Goal: Information Seeking & Learning: Learn about a topic

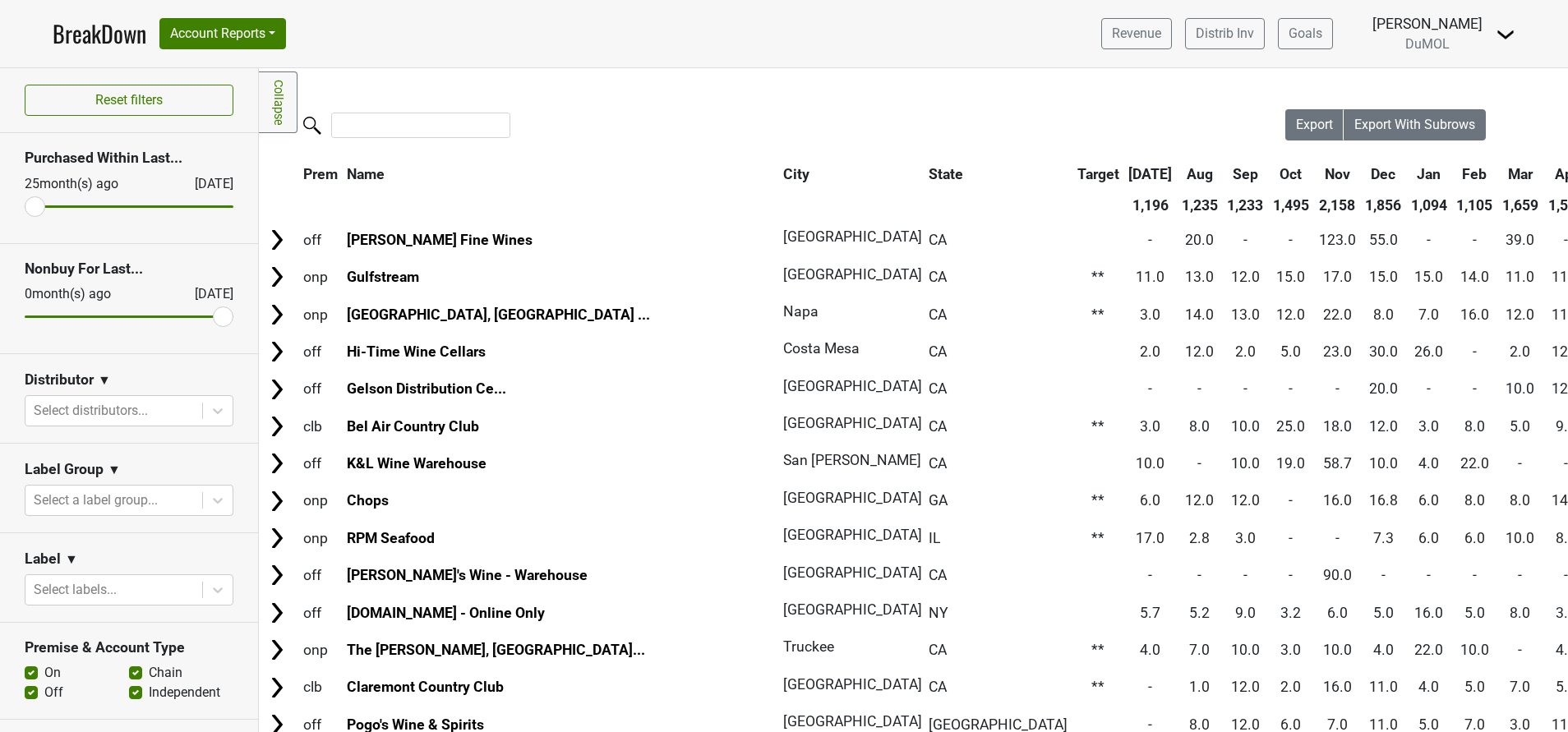
scroll to position [810, 0]
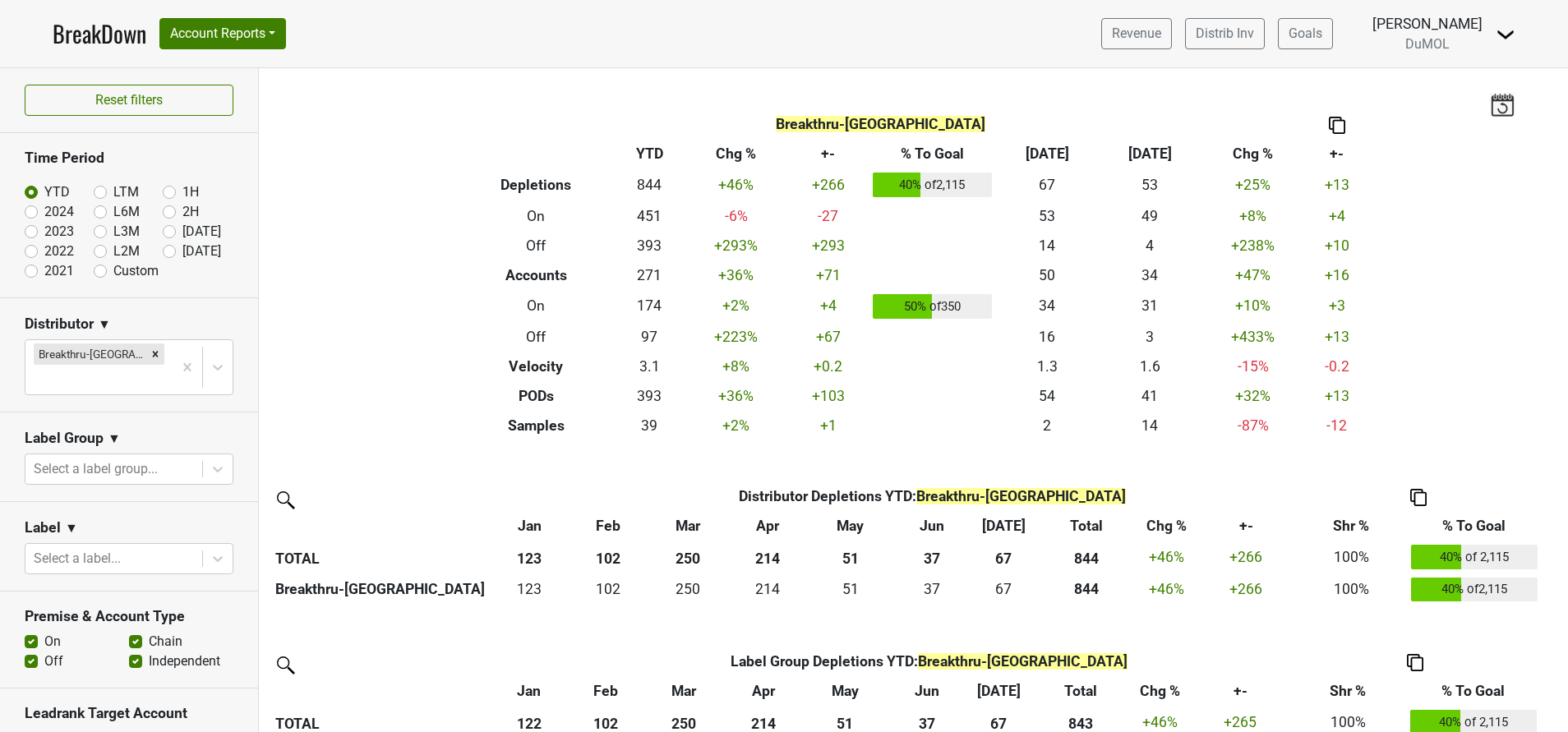
scroll to position [756, 0]
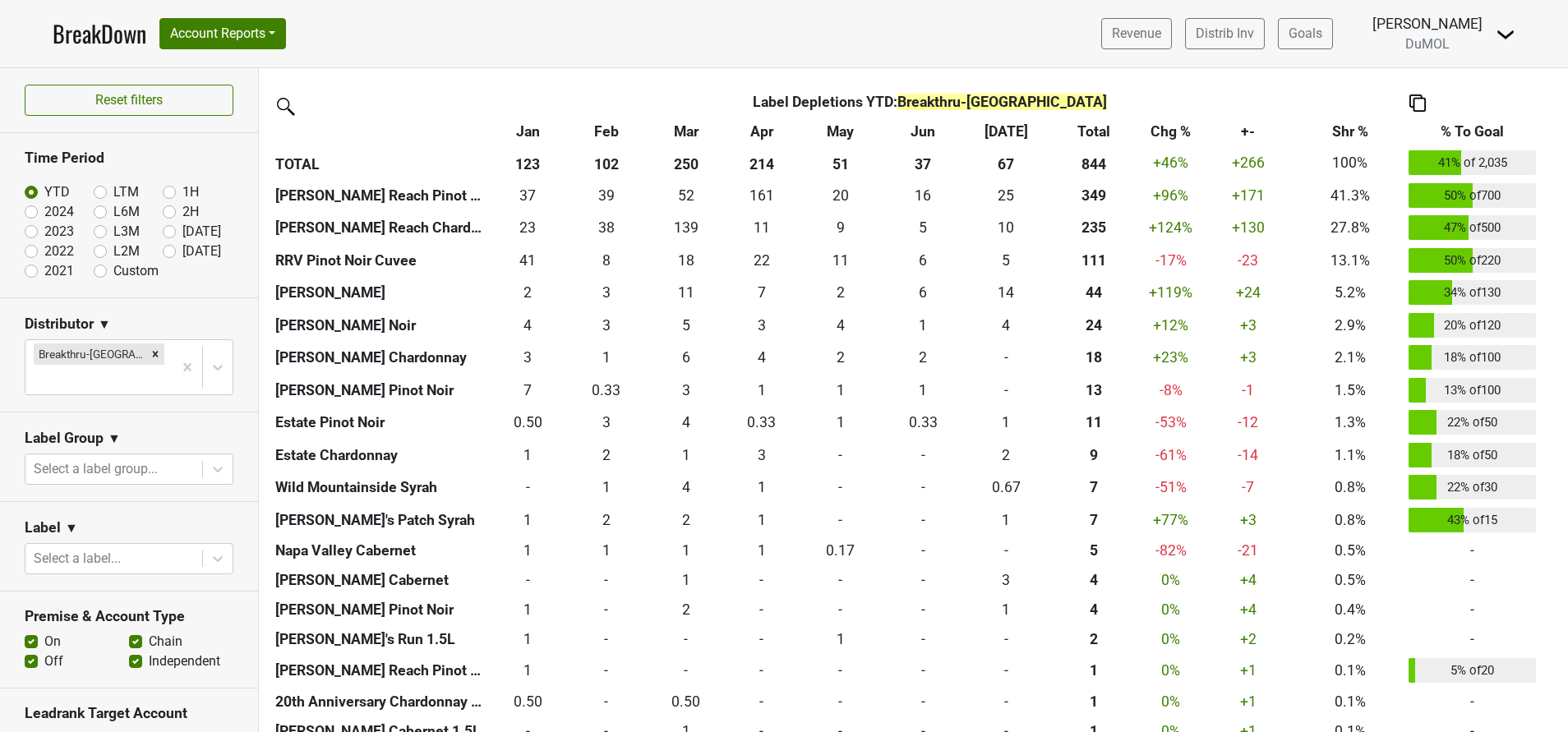
click at [182, 249] on label "Aug '25" at bounding box center [201, 252] width 38 height 20
click at [162, 249] on input "Aug '25" at bounding box center [195, 250] width 66 height 17
radio input "true"
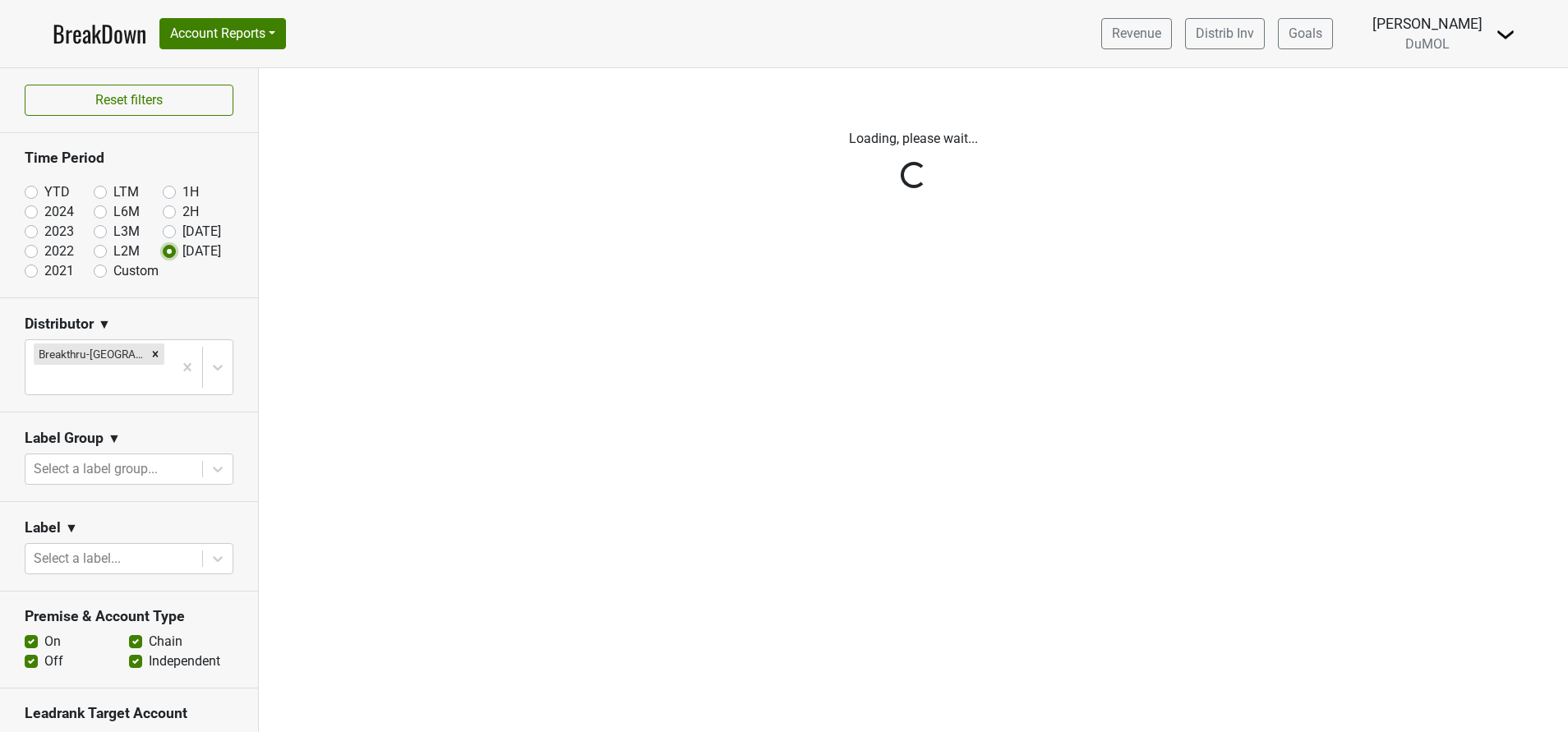
scroll to position [0, 0]
click at [110, 352] on div "Reset filters Time Period YTD LTM 1H 2024 L6M 2H 2023 L3M Jul '25 2022 L2M Aug …" at bounding box center [784, 400] width 1568 height 663
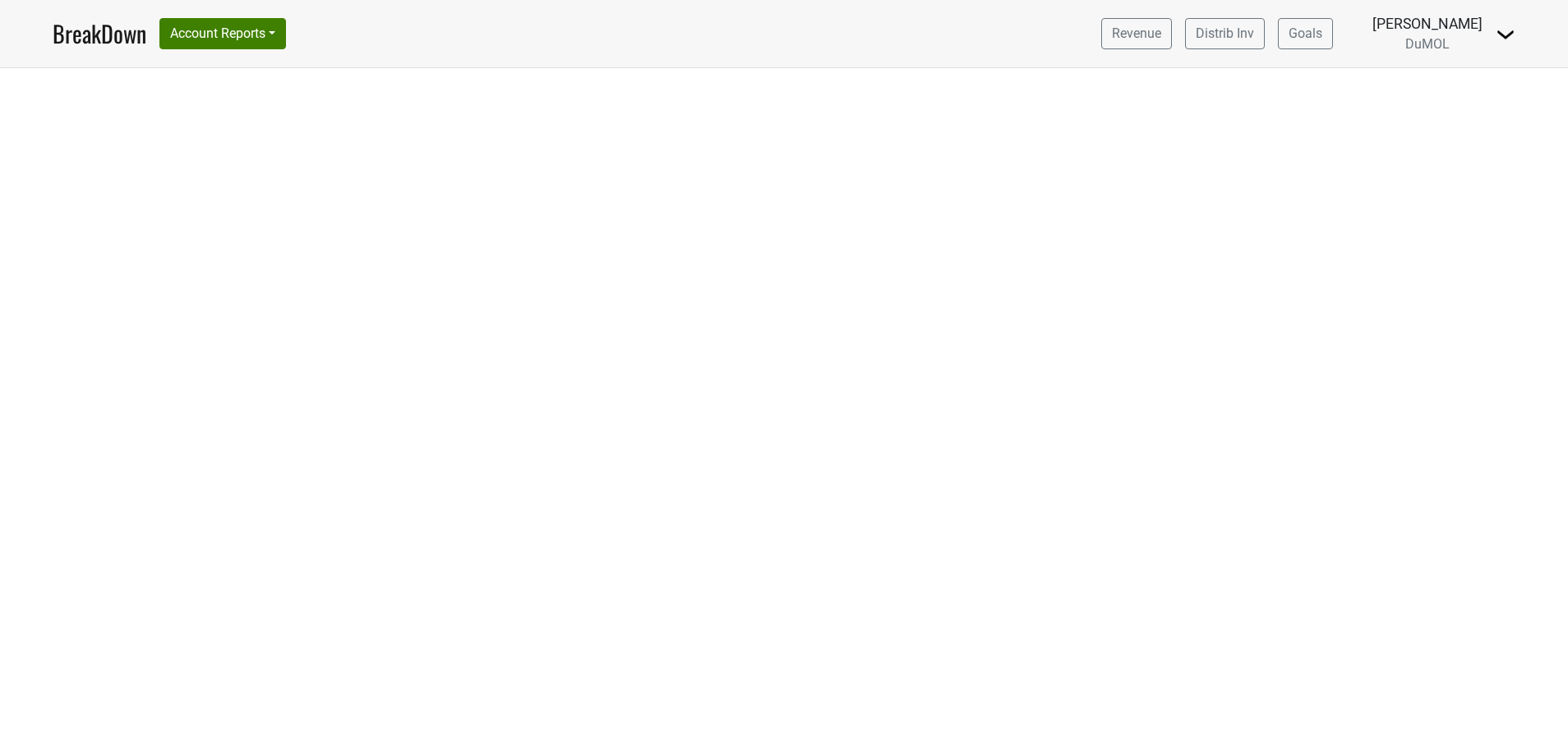
click at [95, 45] on link "BreakDown" at bounding box center [100, 33] width 94 height 34
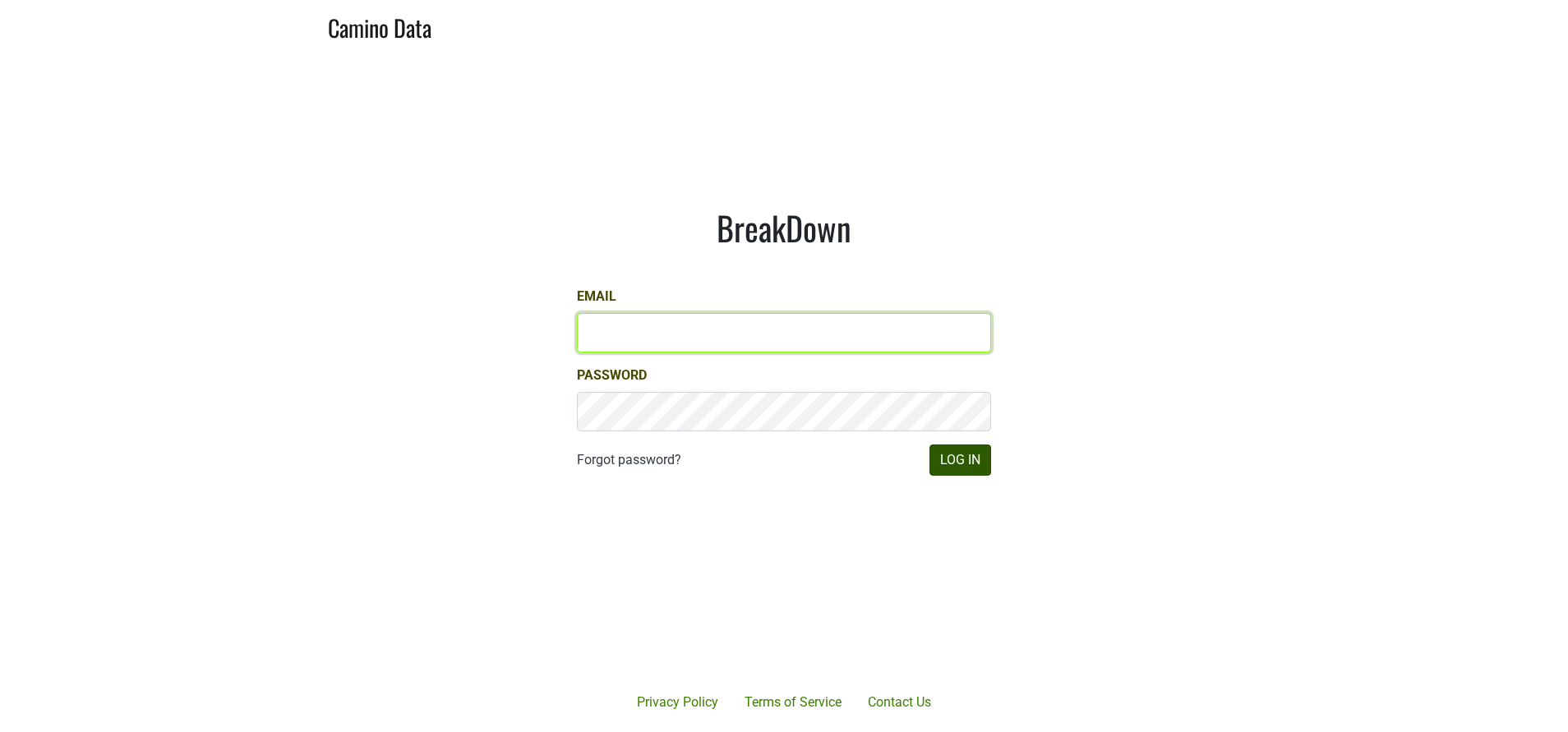
type input "susan@dumol.com"
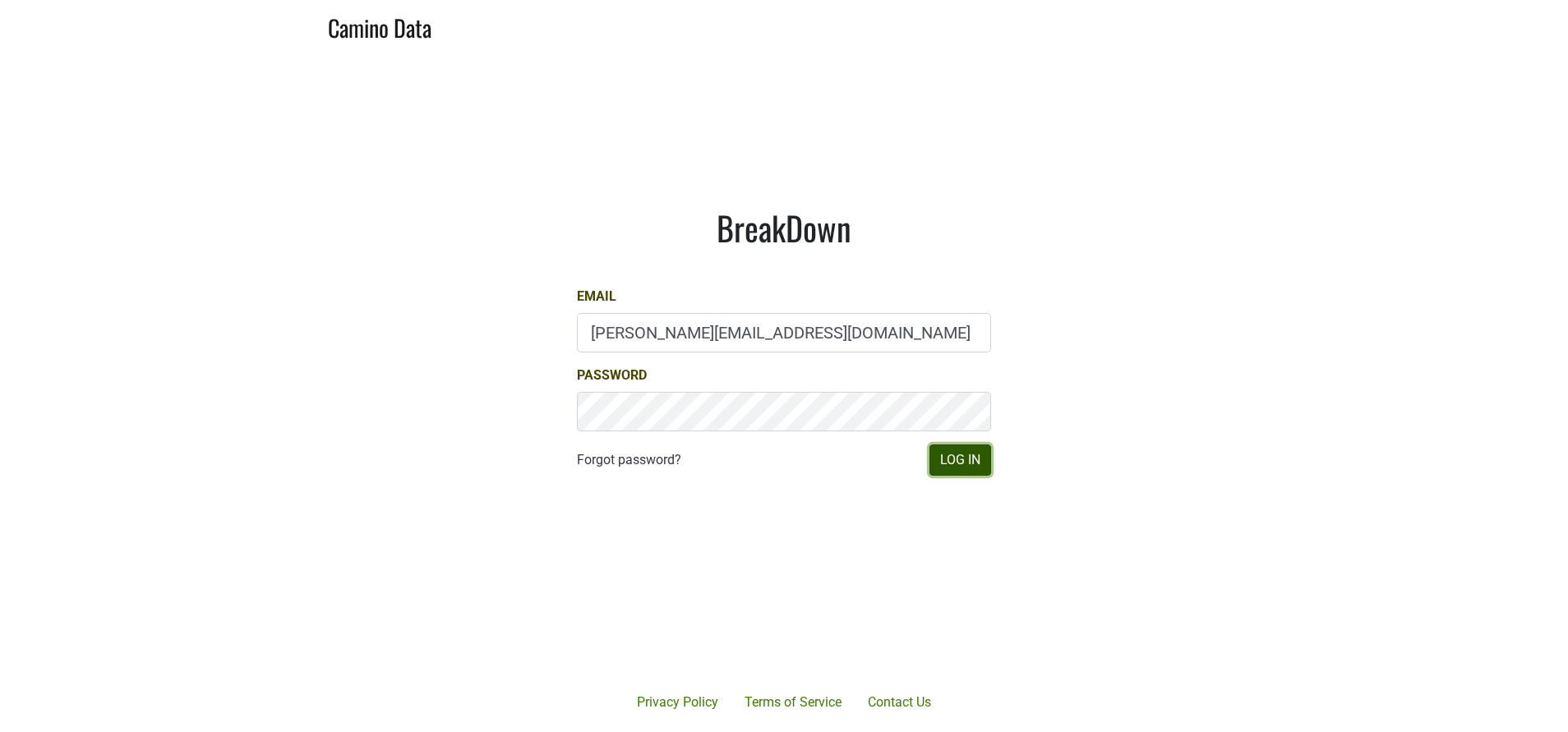
click at [959, 467] on button "Log In" at bounding box center [959, 460] width 62 height 31
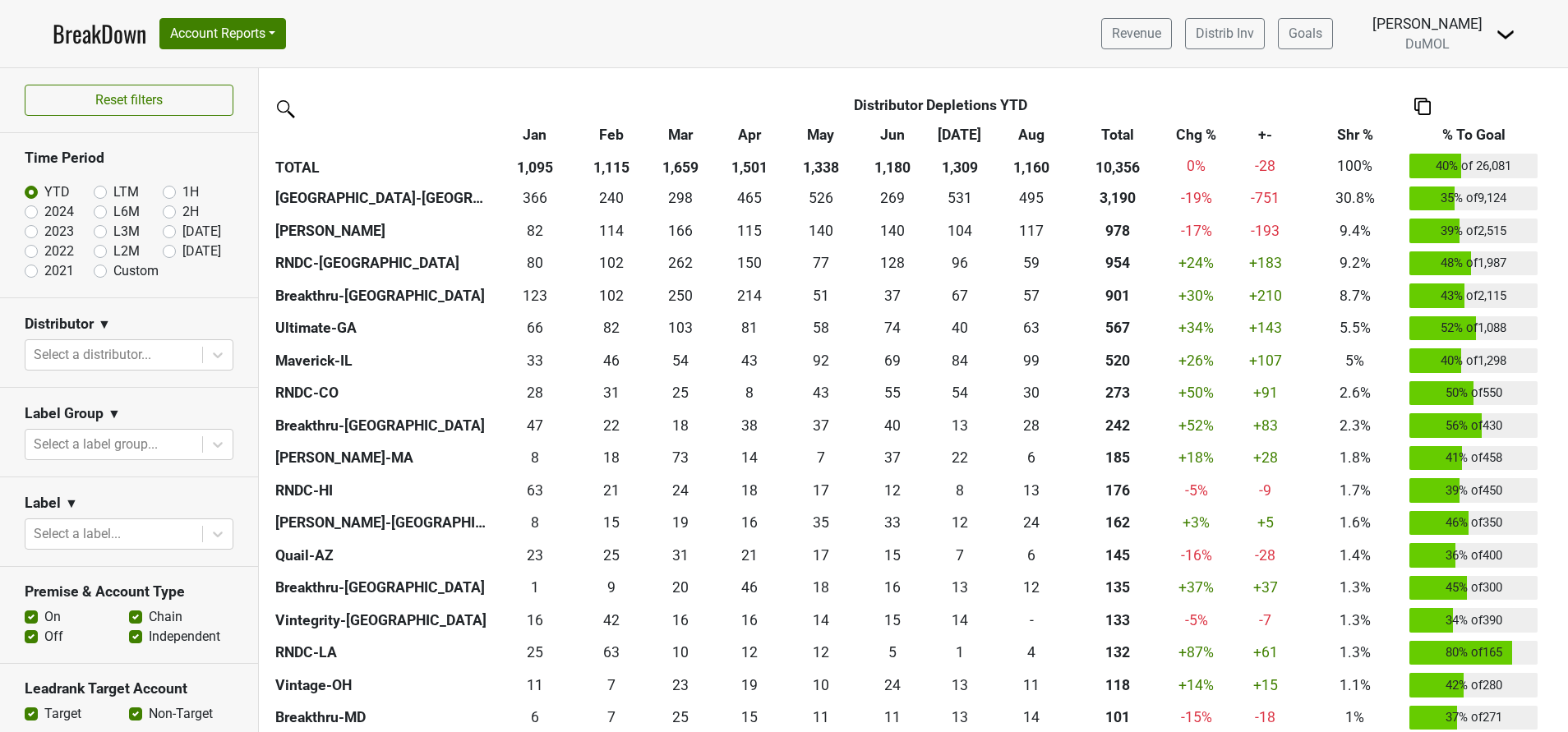
scroll to position [315, 0]
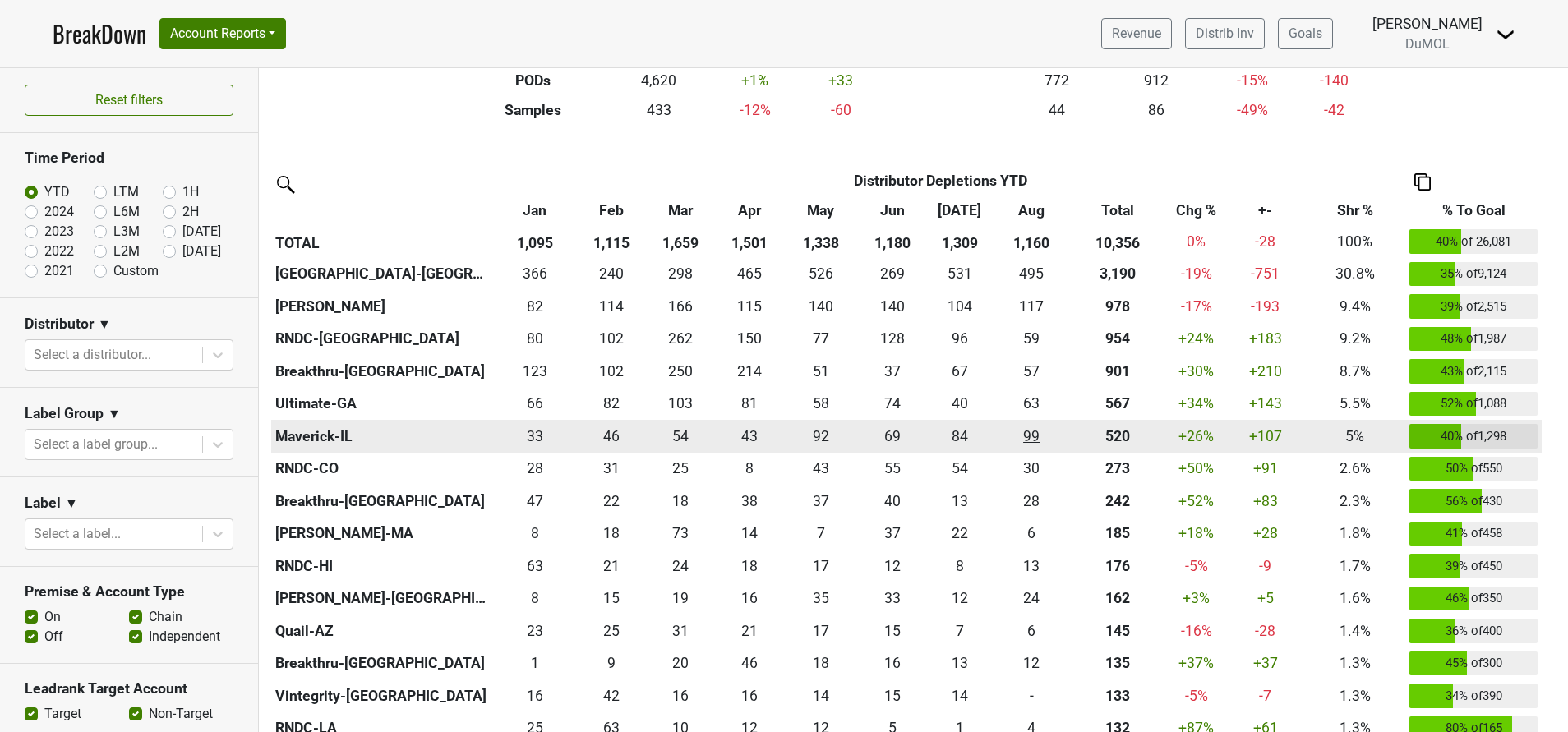
click at [1033, 429] on div "99.165 99" at bounding box center [1032, 436] width 69 height 22
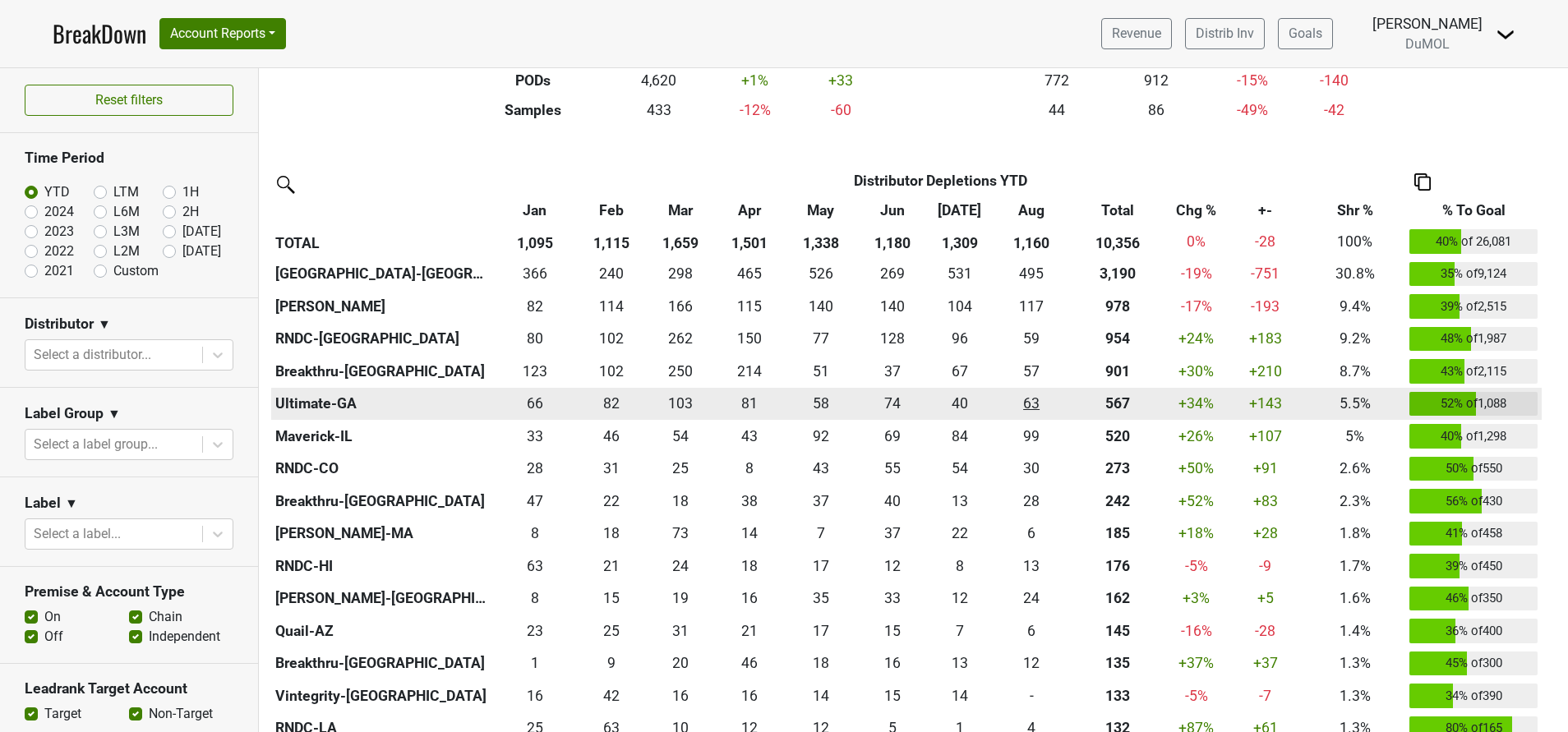
click at [1032, 401] on div "63.49 63" at bounding box center [1032, 403] width 69 height 22
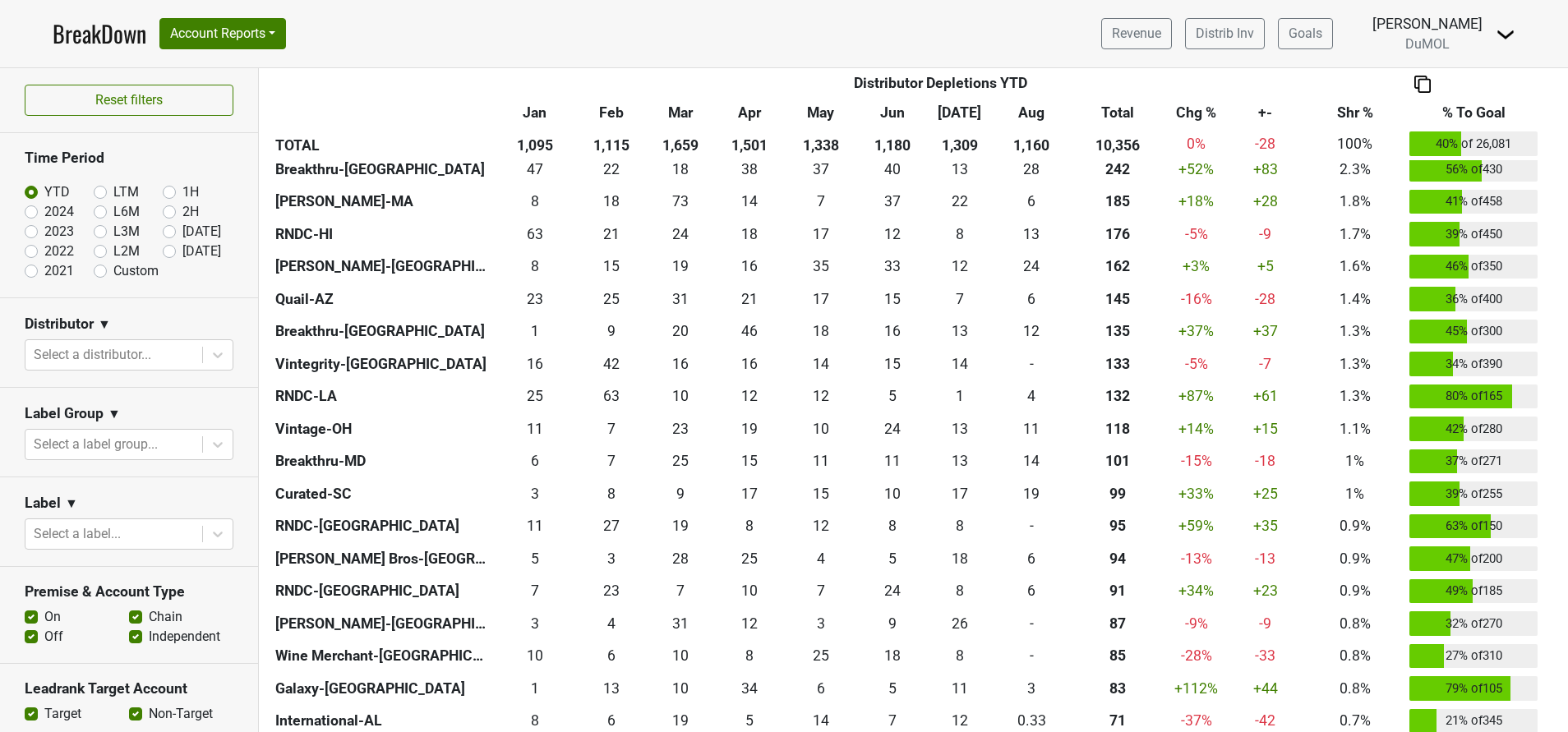
scroll to position [646, 0]
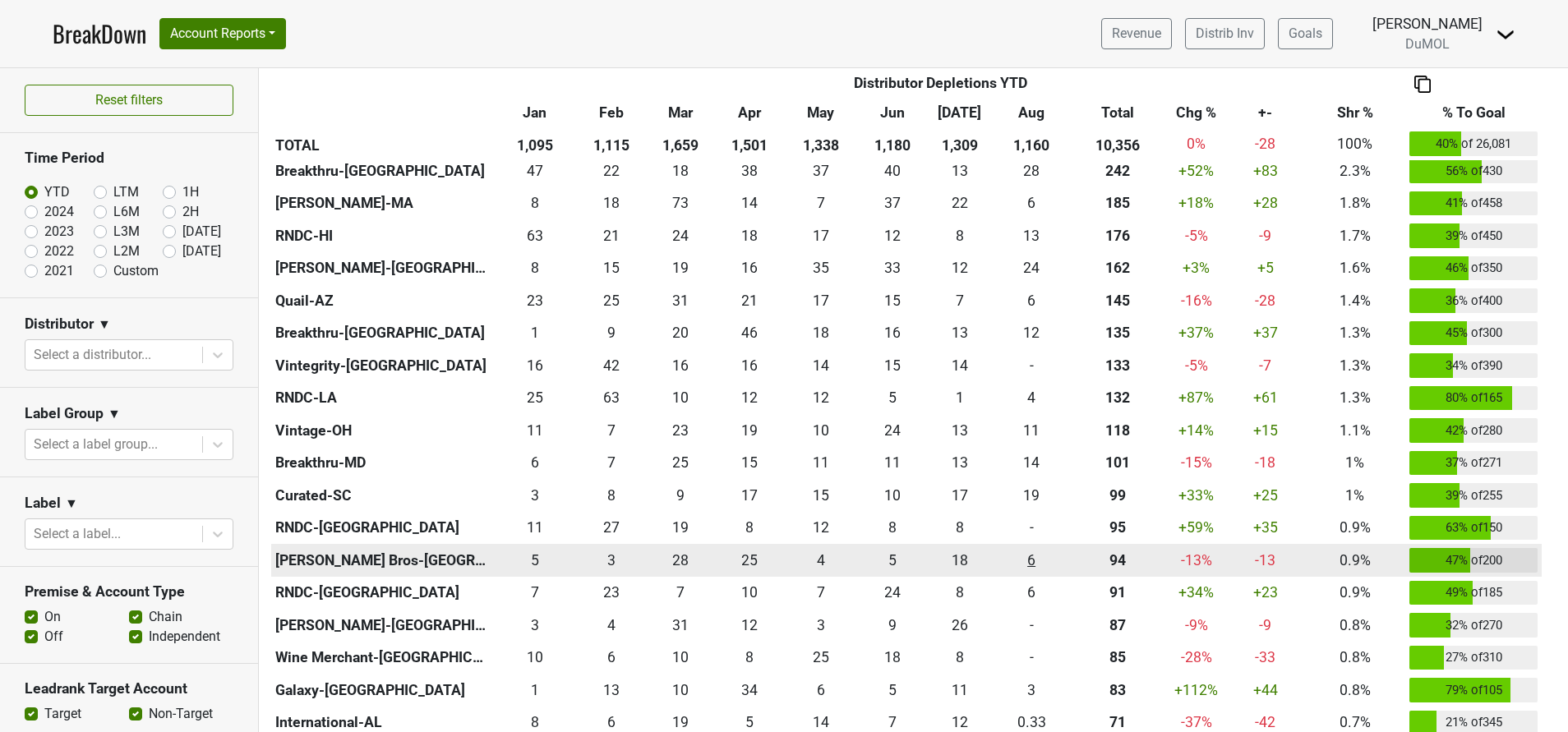
click at [1028, 564] on div "5.66 6" at bounding box center [1032, 561] width 69 height 22
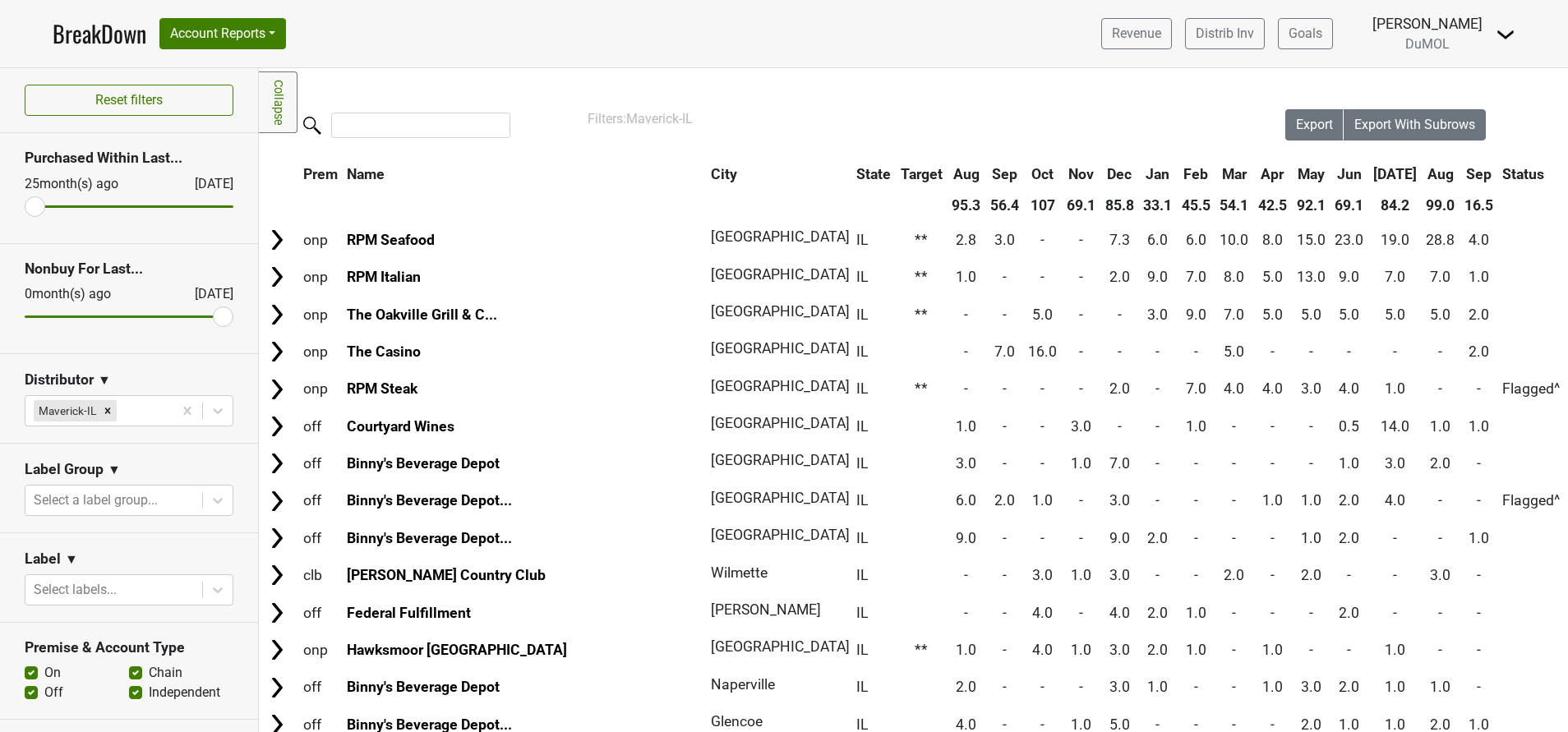
click at [1460, 165] on th "Sep" at bounding box center [1479, 174] width 37 height 29
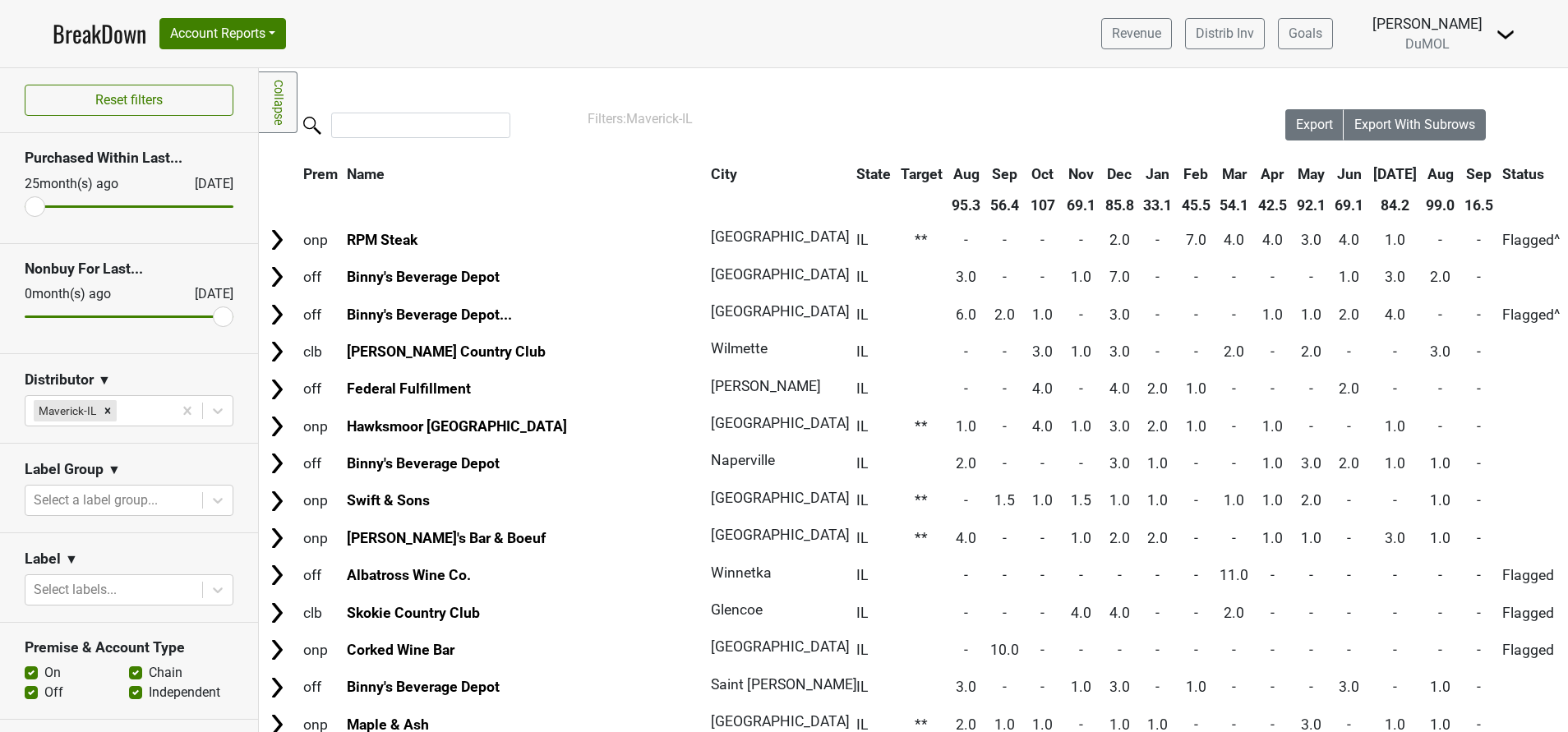
click at [1460, 165] on th "Sep" at bounding box center [1479, 174] width 37 height 29
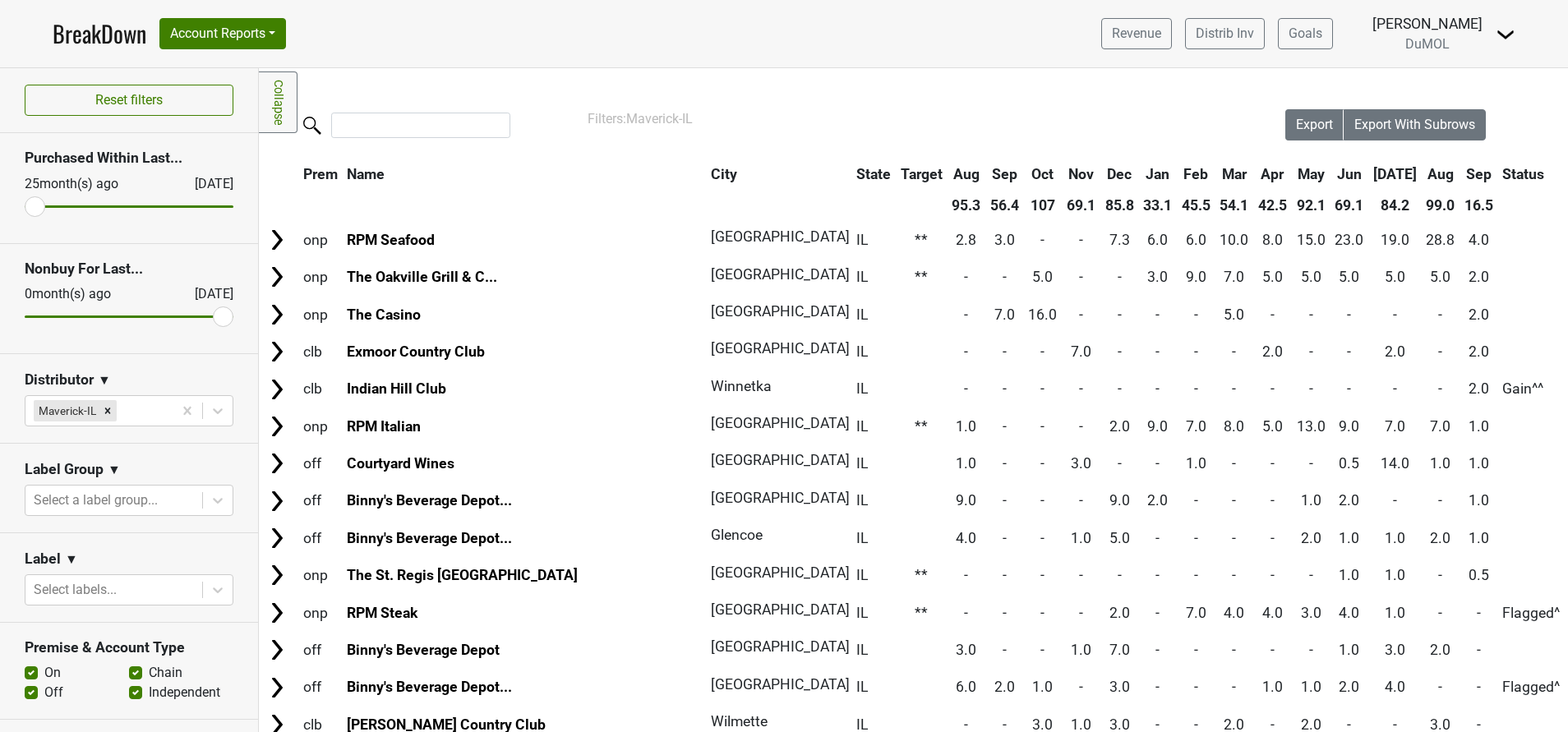
click at [1422, 175] on th "Aug" at bounding box center [1441, 174] width 37 height 29
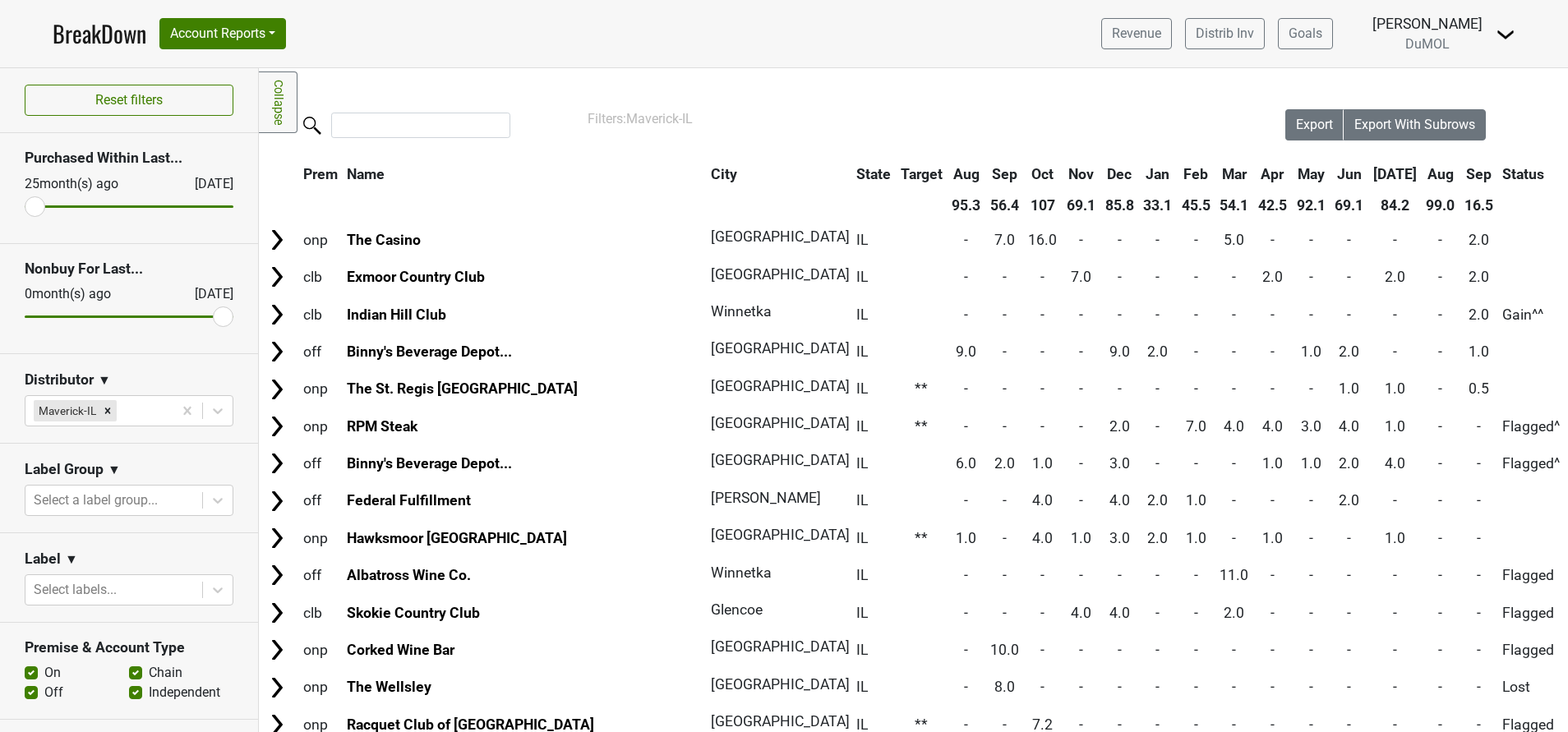
click at [1422, 175] on th "Aug" at bounding box center [1441, 174] width 37 height 29
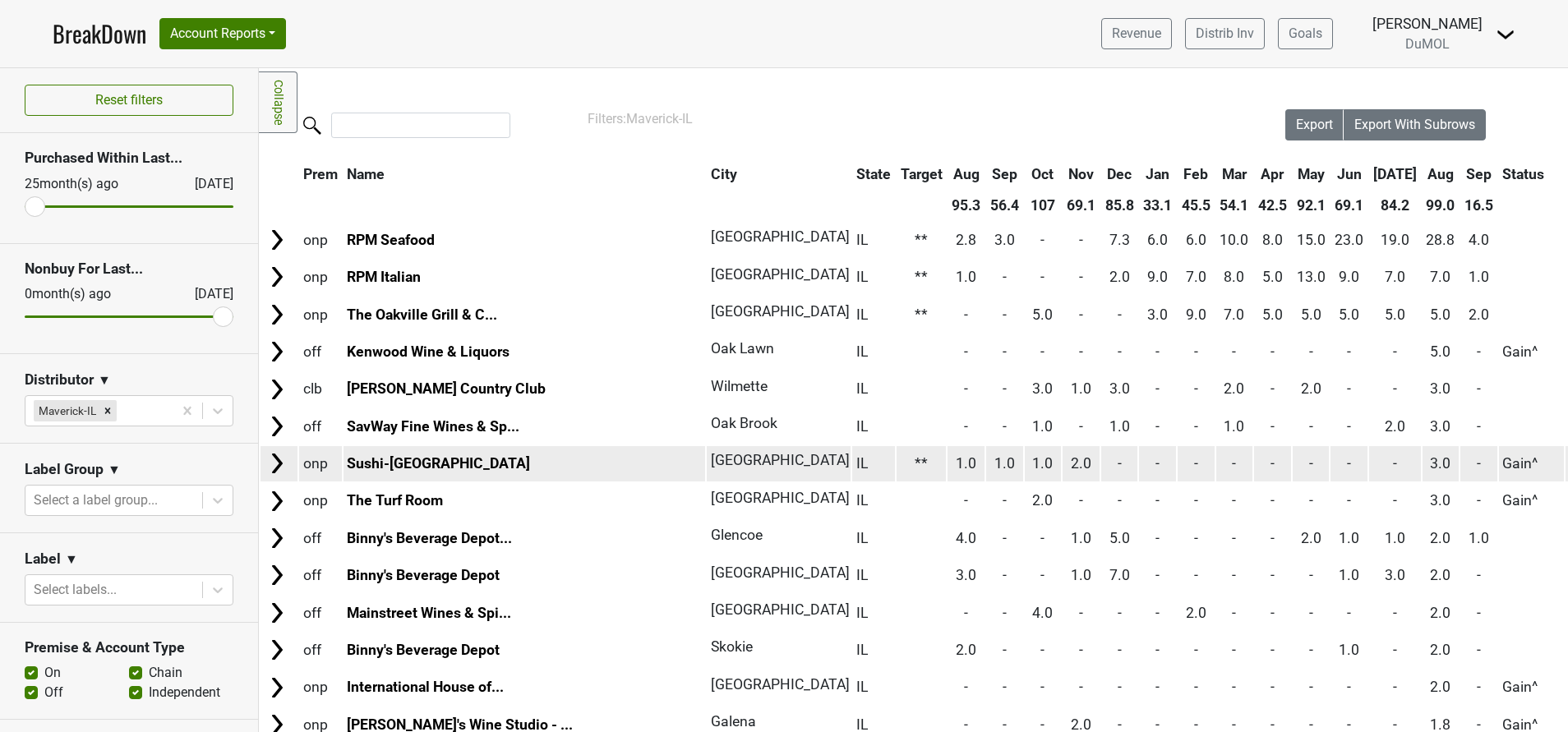
click at [282, 458] on img at bounding box center [276, 463] width 24 height 24
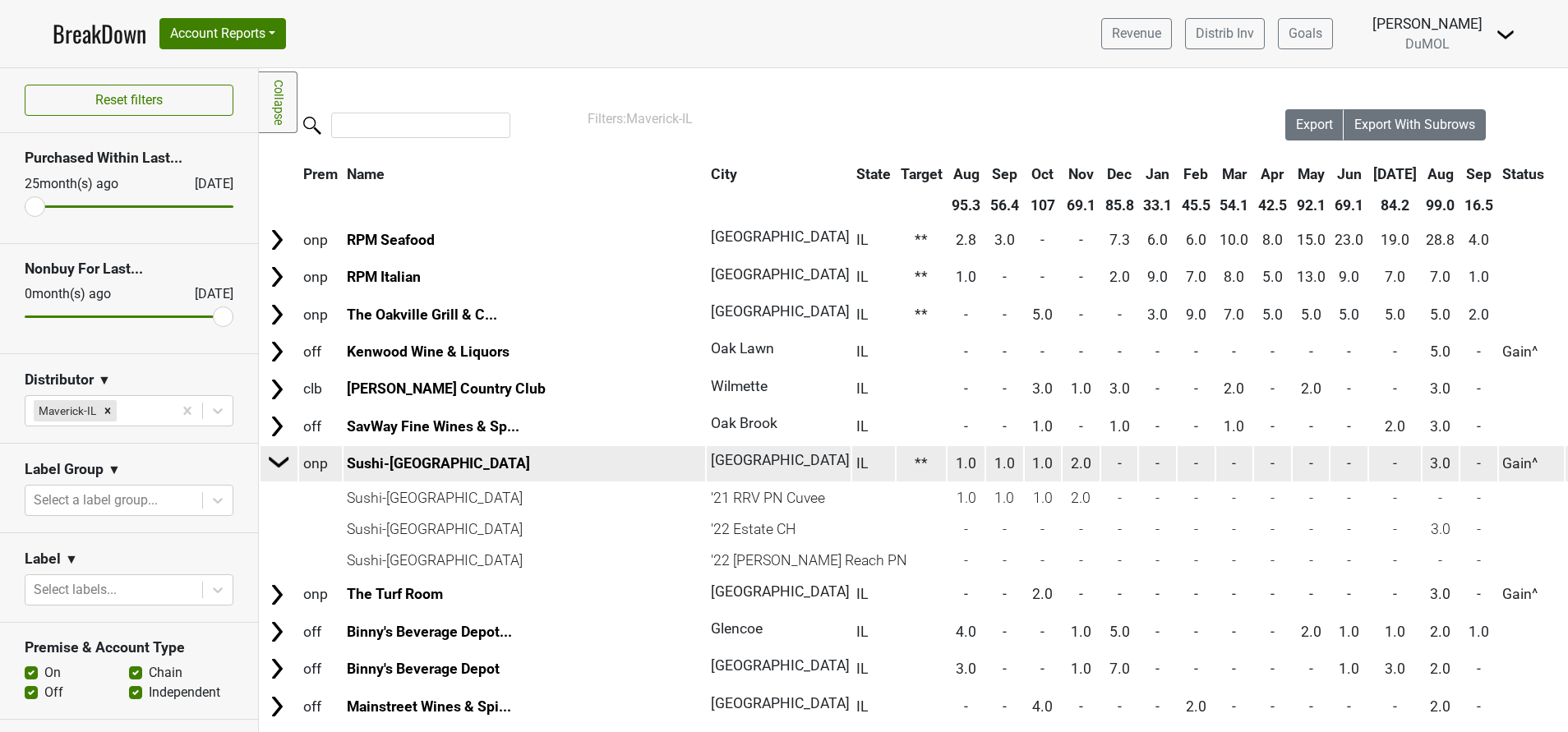
click at [277, 463] on img at bounding box center [279, 461] width 24 height 24
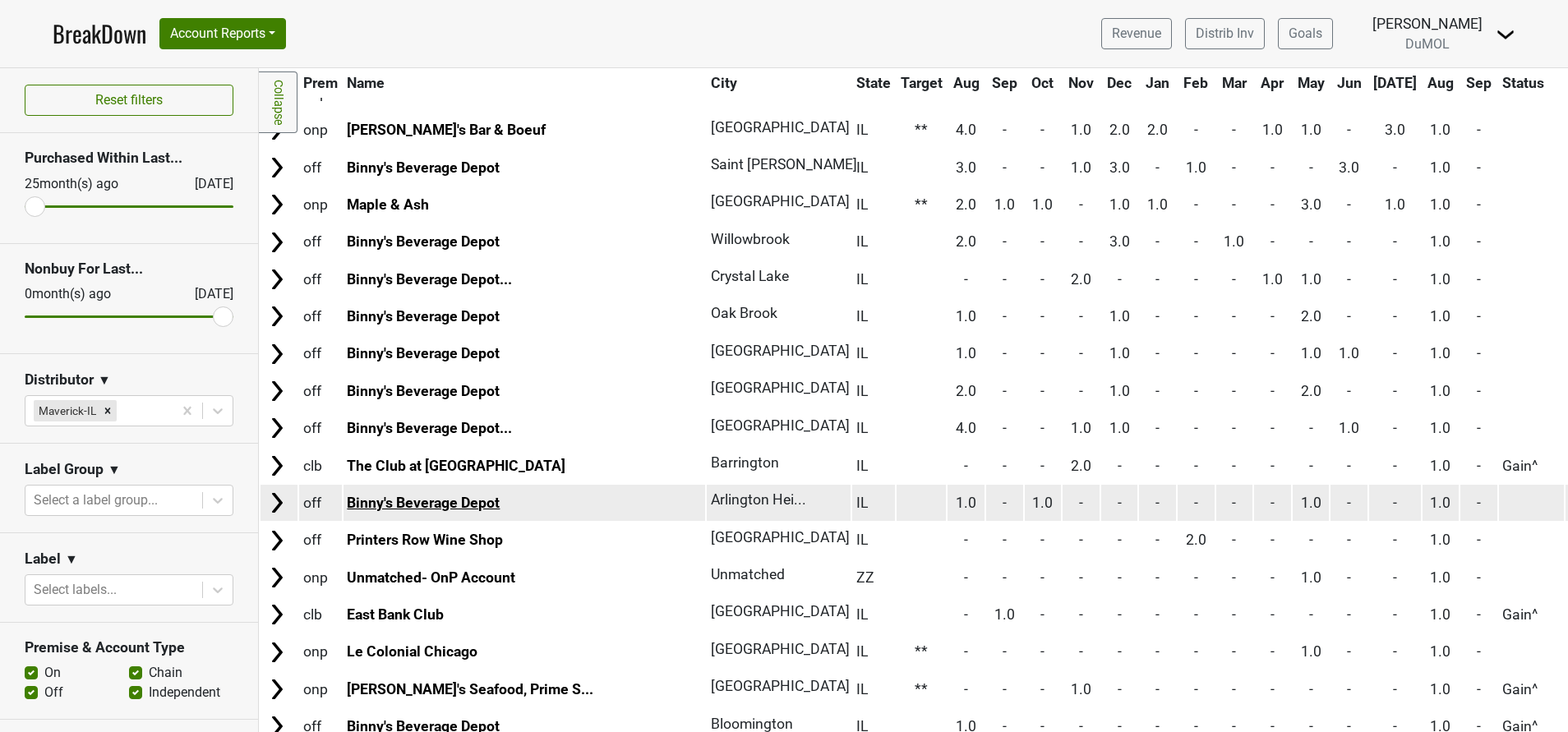
scroll to position [745, 0]
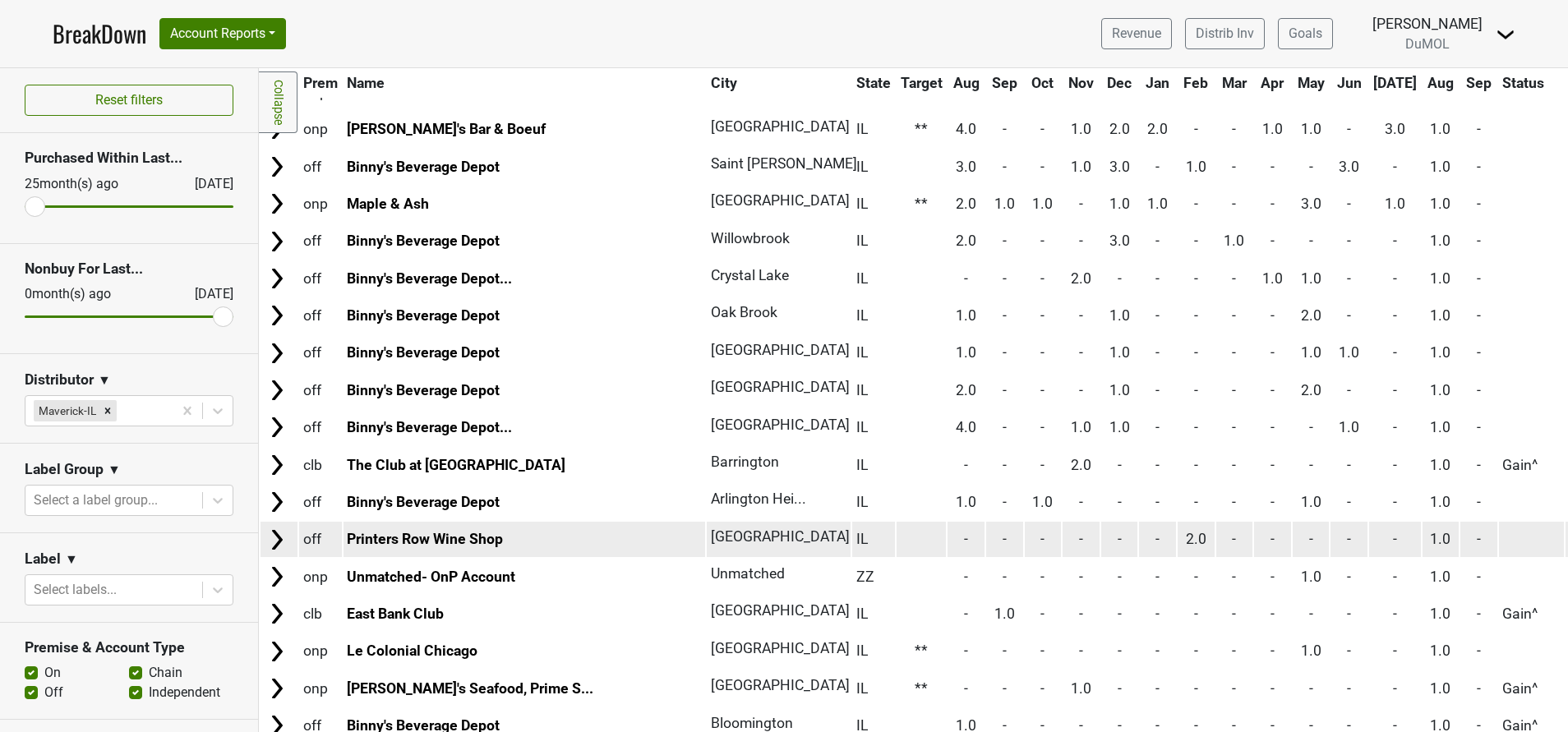
click at [280, 537] on img at bounding box center [276, 539] width 24 height 24
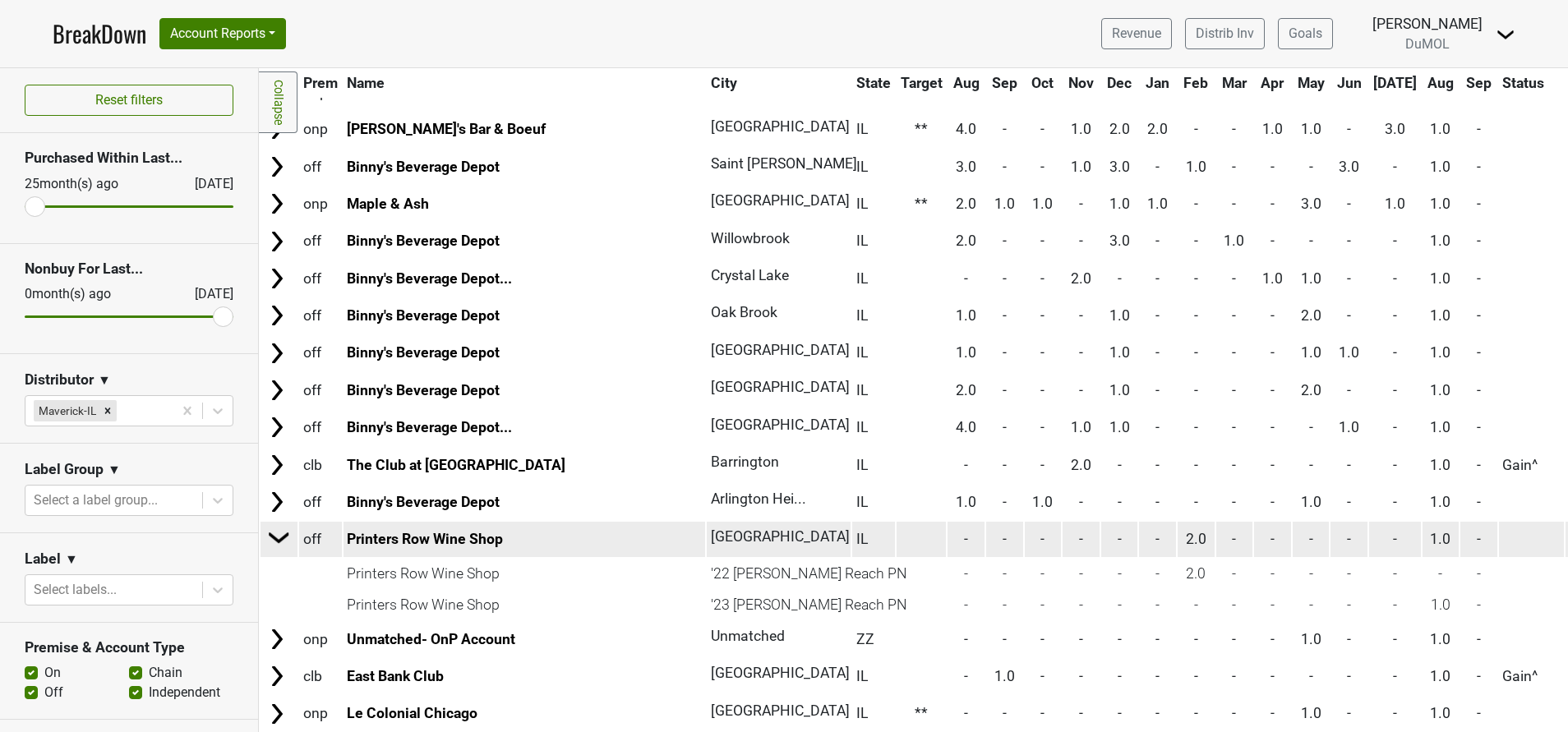
click at [279, 539] on img at bounding box center [279, 536] width 24 height 24
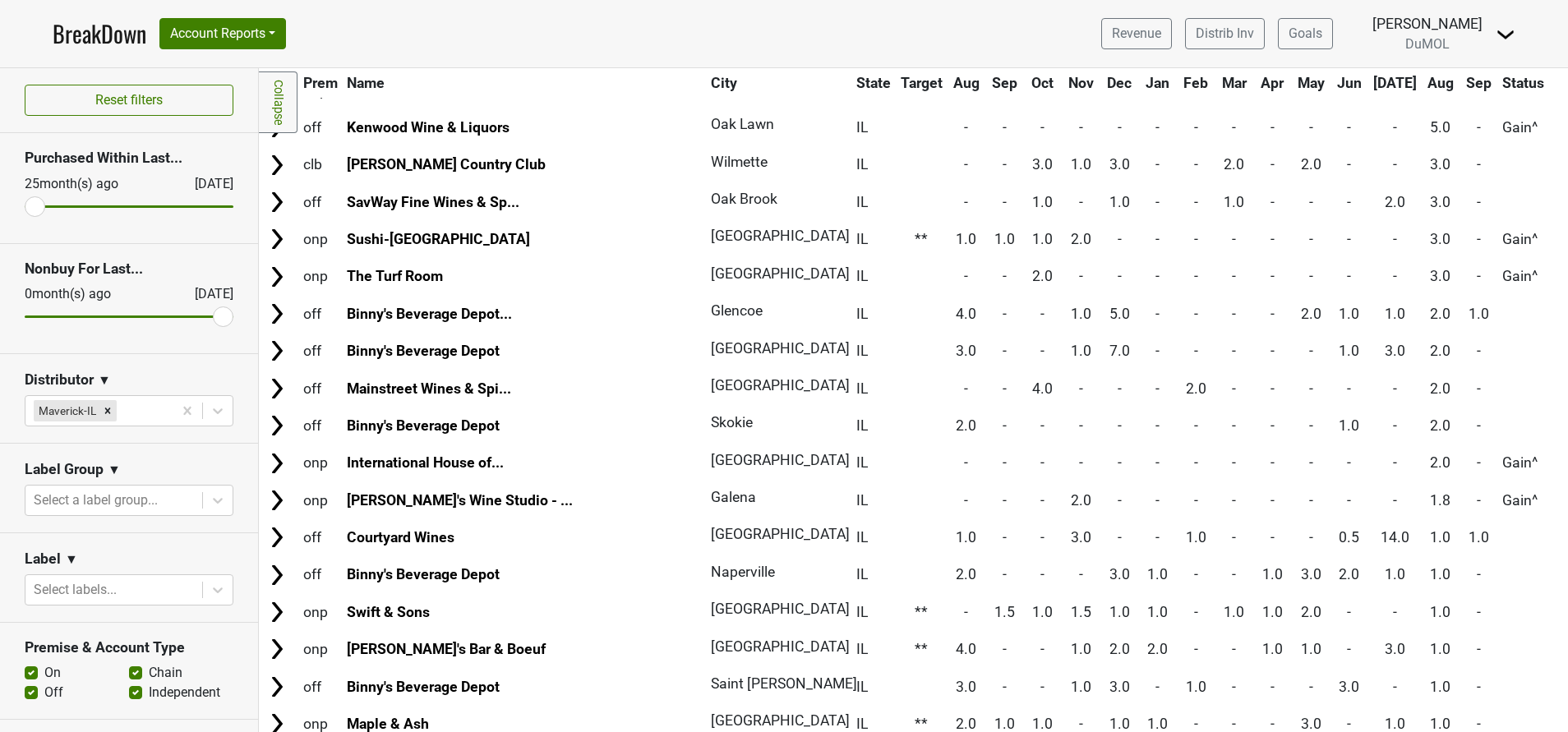
scroll to position [0, 0]
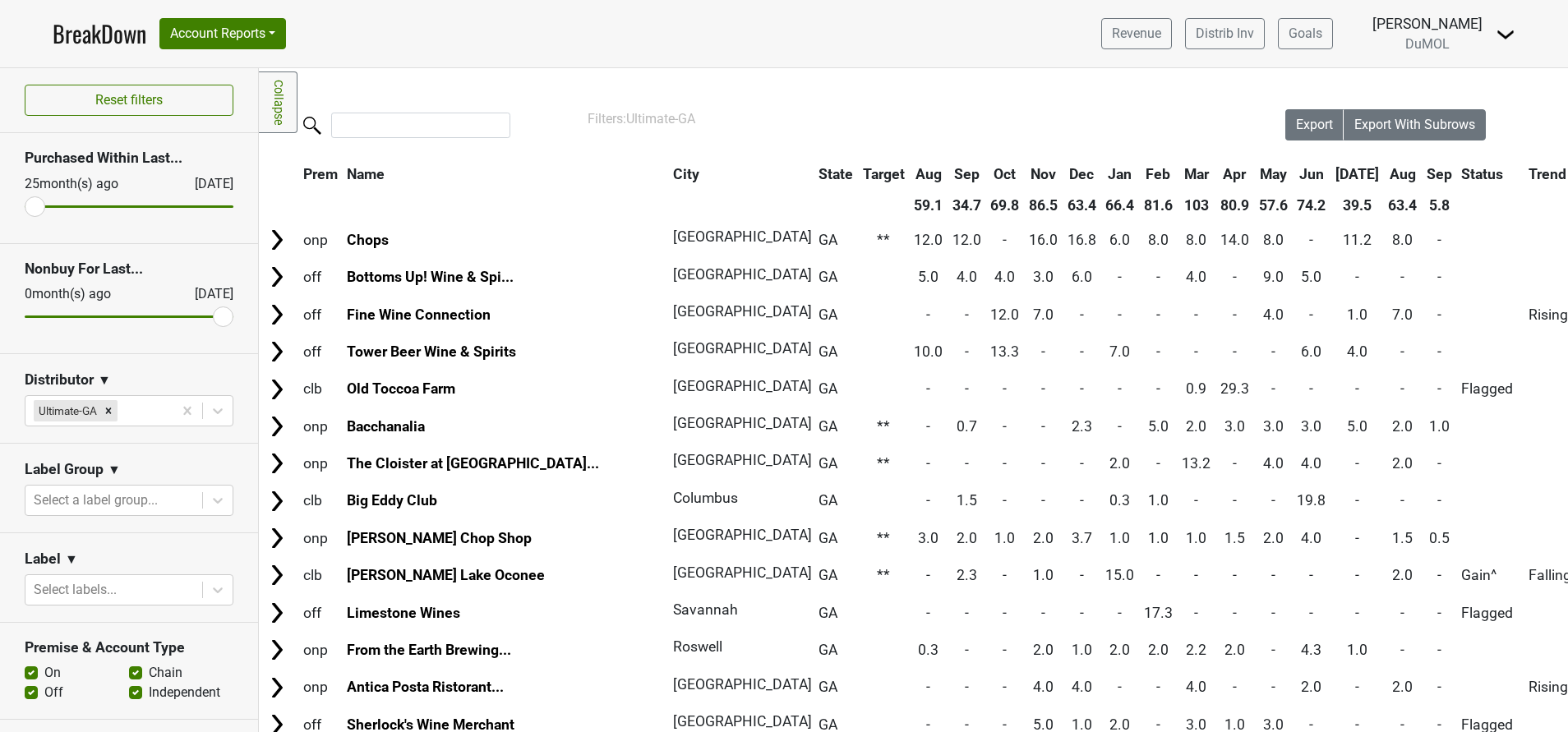
click at [1422, 174] on th "Sep" at bounding box center [1439, 174] width 33 height 29
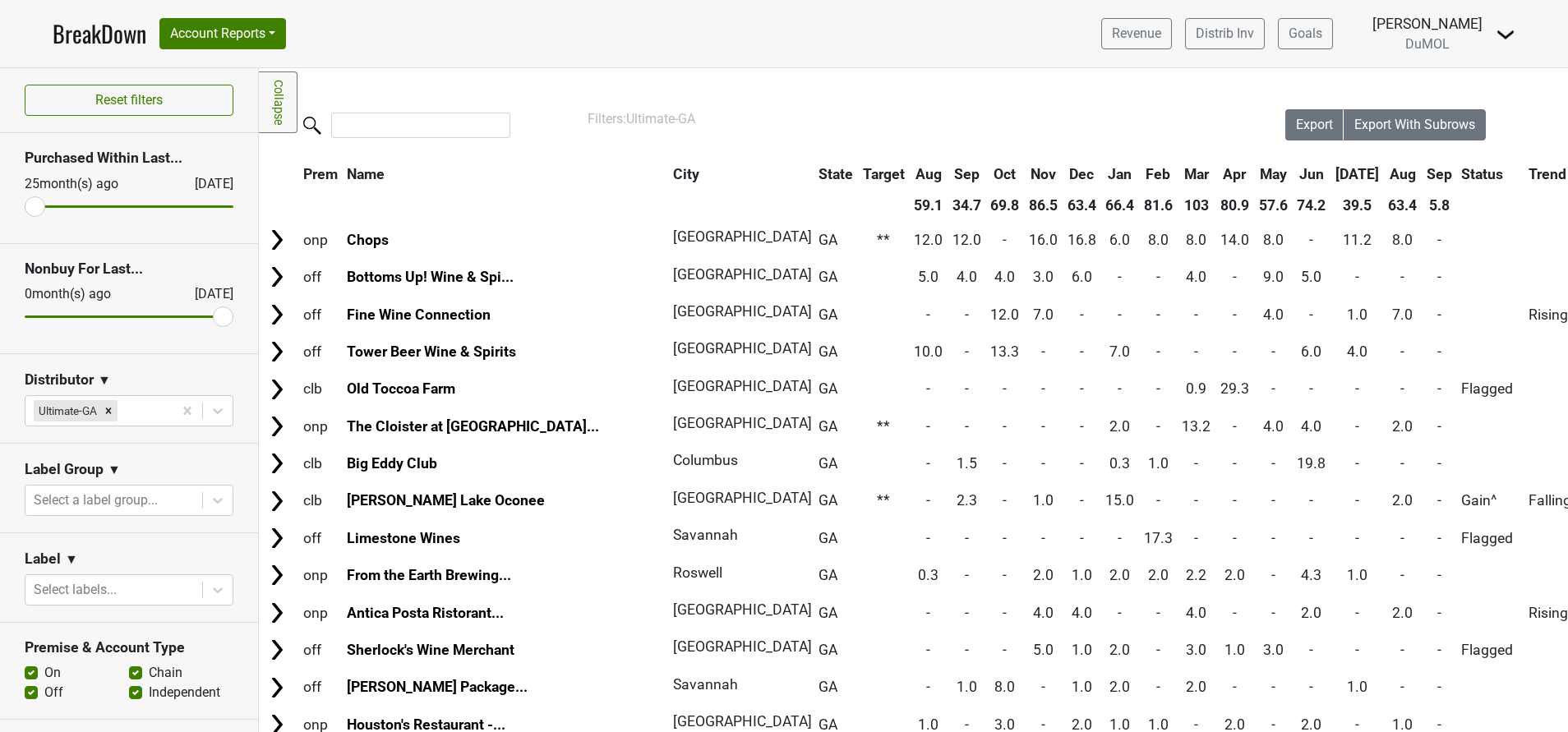
click at [1422, 174] on th "Sep" at bounding box center [1439, 174] width 33 height 29
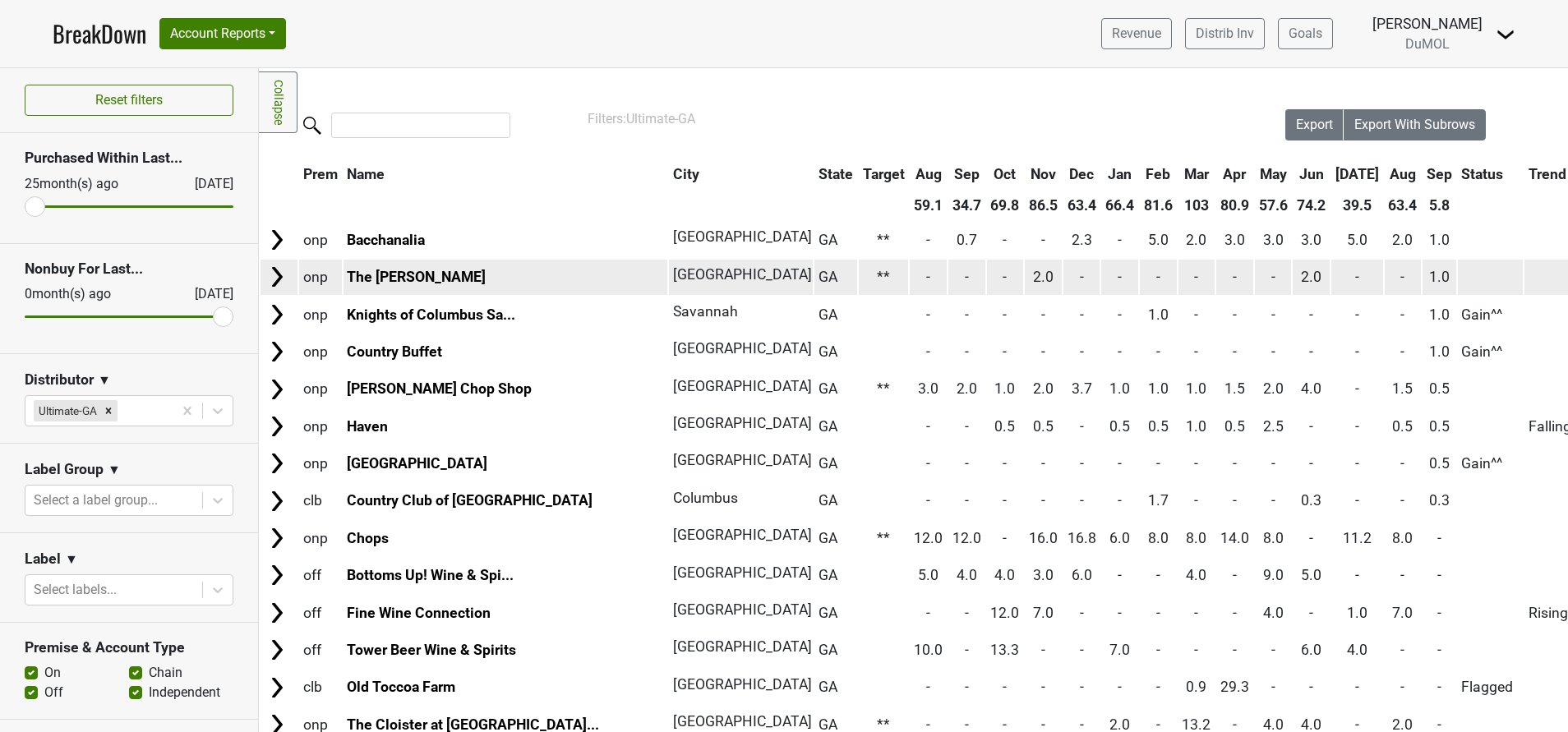
click at [269, 279] on img at bounding box center [276, 276] width 24 height 24
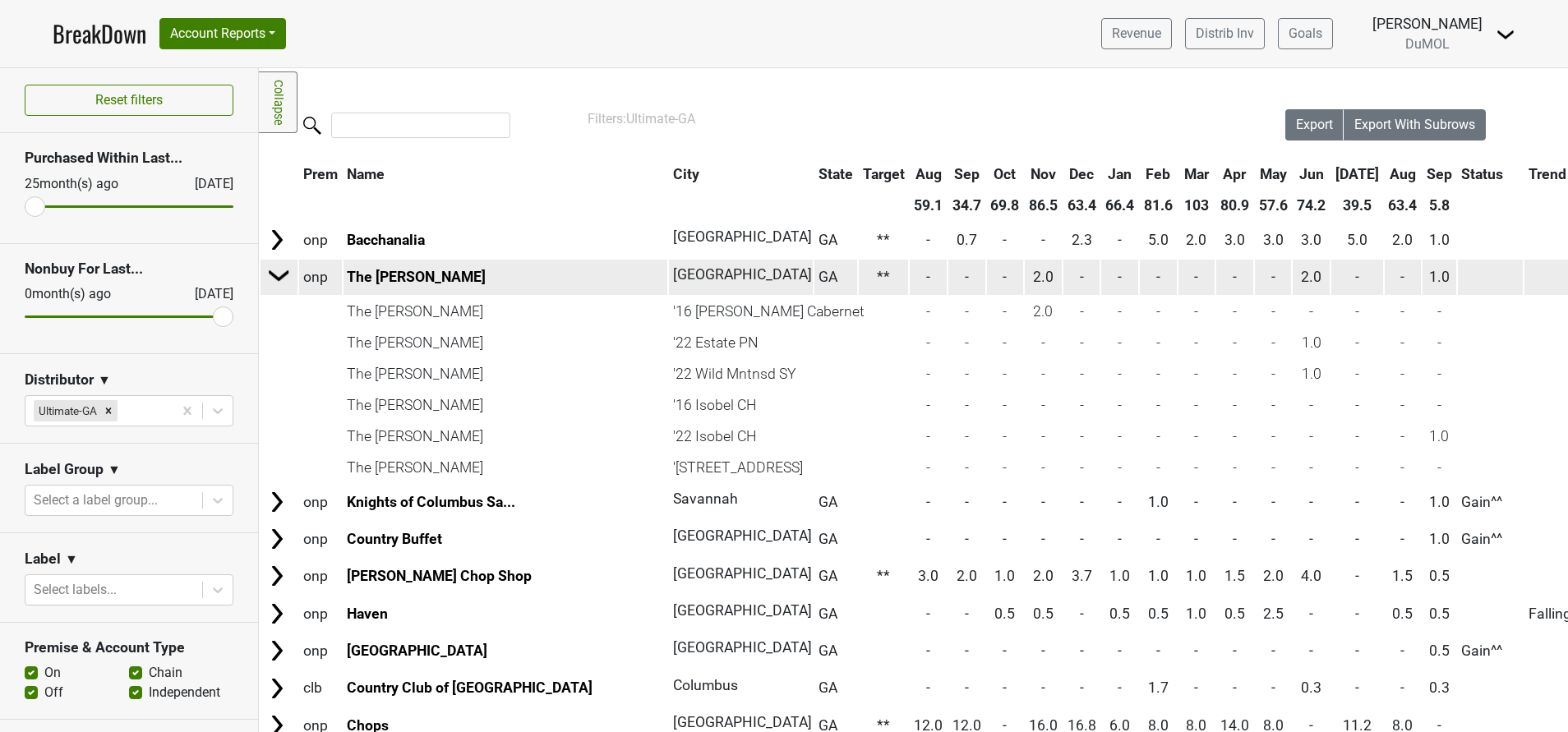
click at [269, 279] on img at bounding box center [279, 275] width 24 height 24
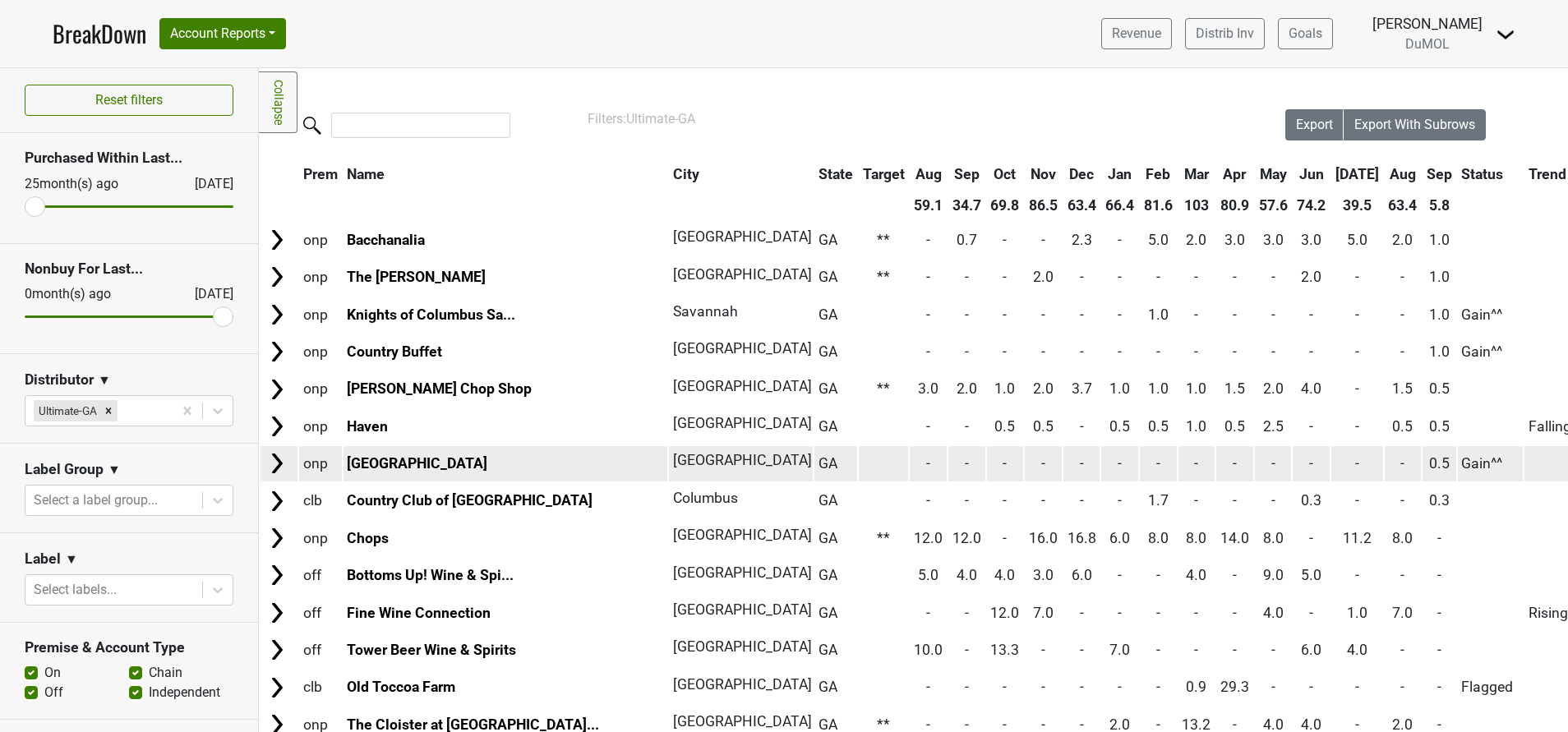
click at [271, 458] on img at bounding box center [276, 463] width 24 height 24
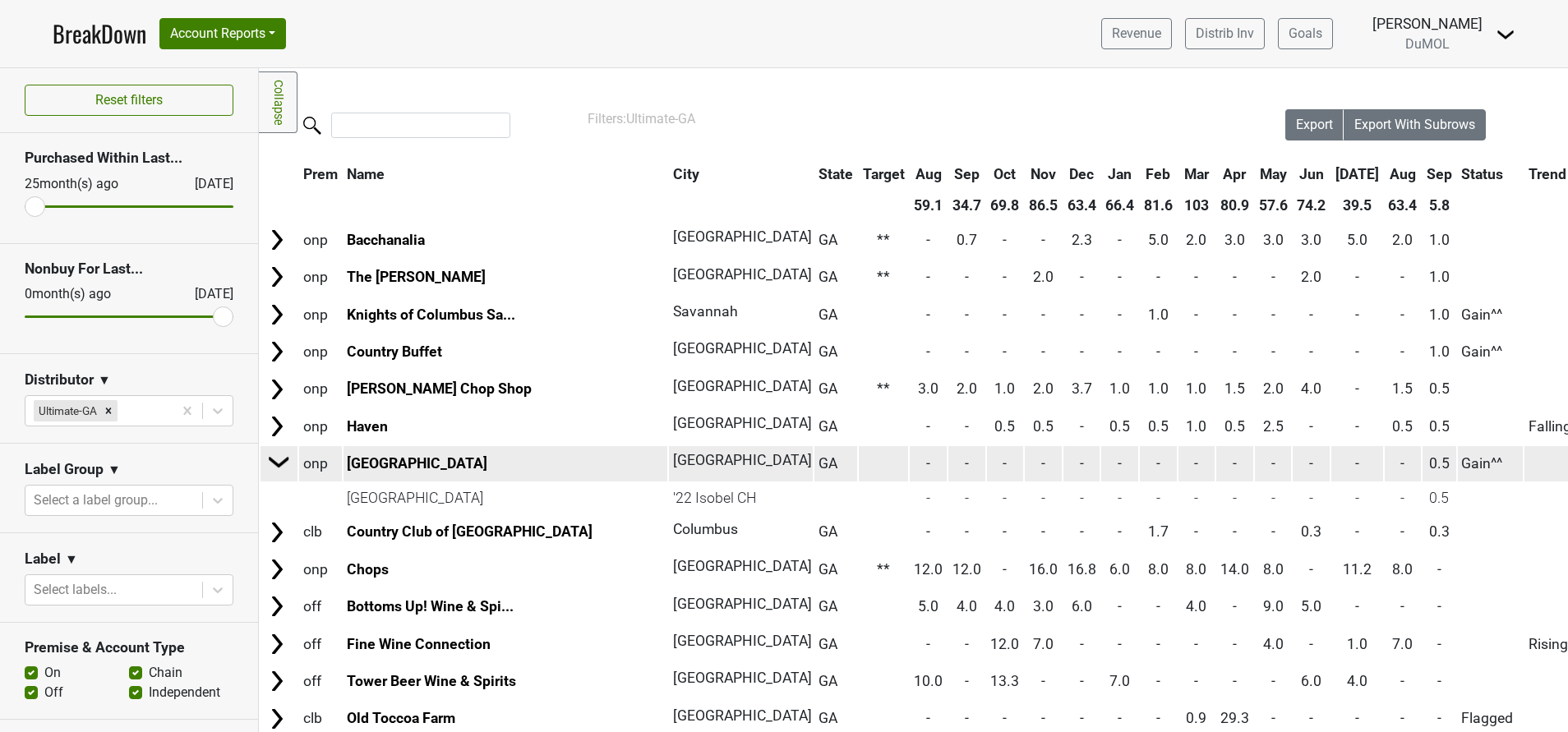
click at [279, 460] on img at bounding box center [279, 461] width 24 height 24
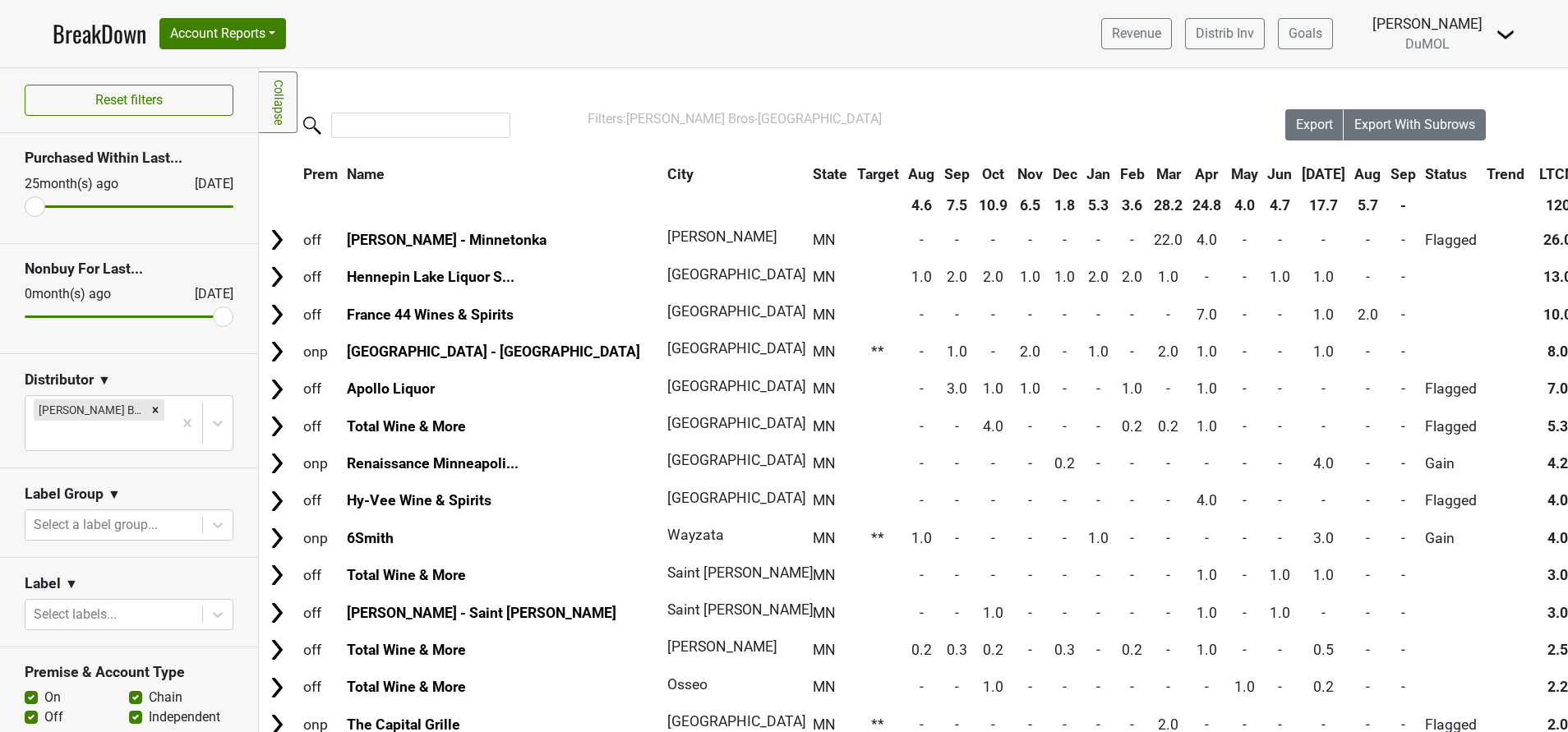
click at [1351, 171] on th "Aug" at bounding box center [1367, 174] width 34 height 29
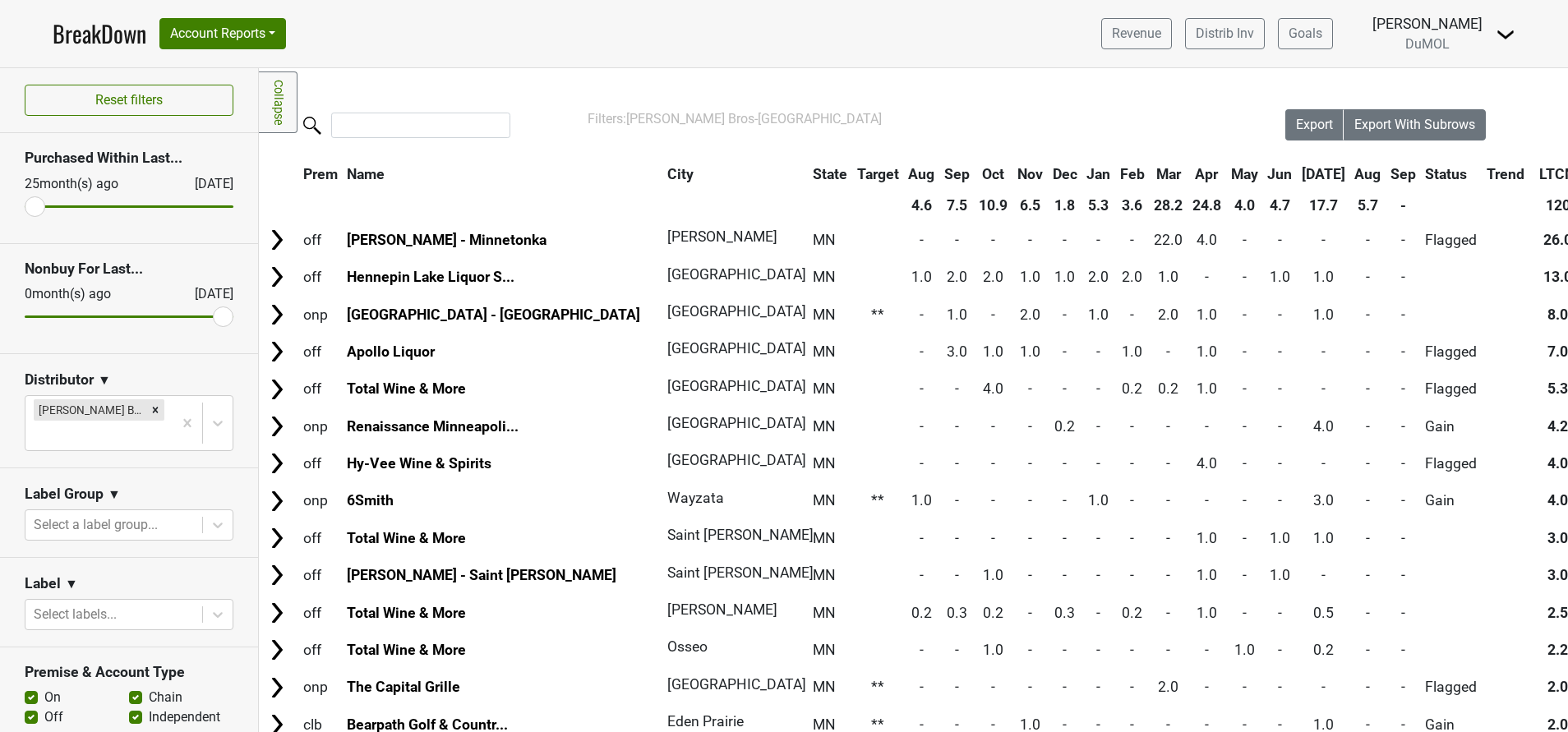
click at [1386, 171] on th "Sep" at bounding box center [1403, 174] width 33 height 29
click at [1351, 174] on th "Aug" at bounding box center [1367, 174] width 34 height 29
click at [1351, 176] on th "Aug" at bounding box center [1367, 174] width 34 height 29
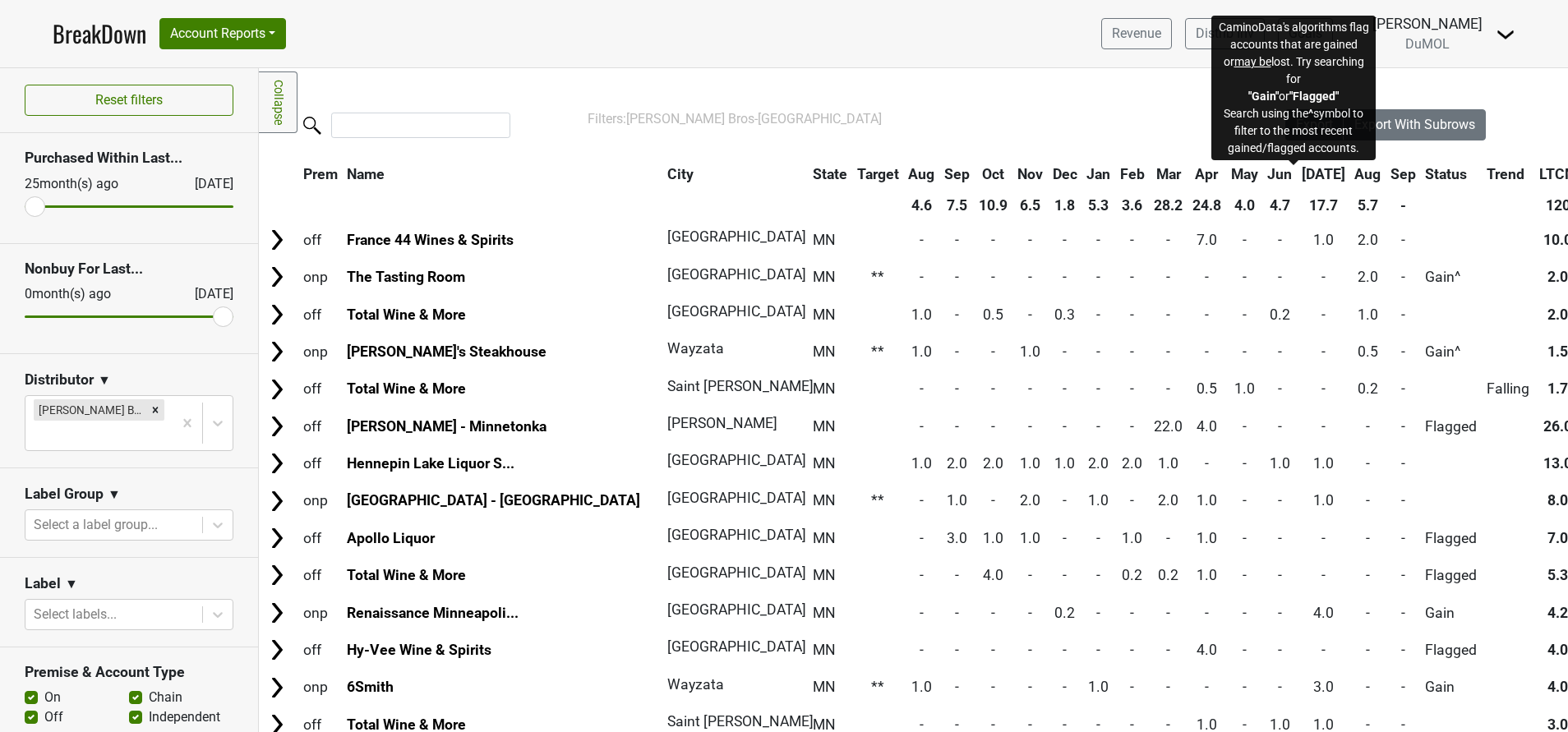
click at [1425, 174] on span "Status" at bounding box center [1446, 174] width 42 height 17
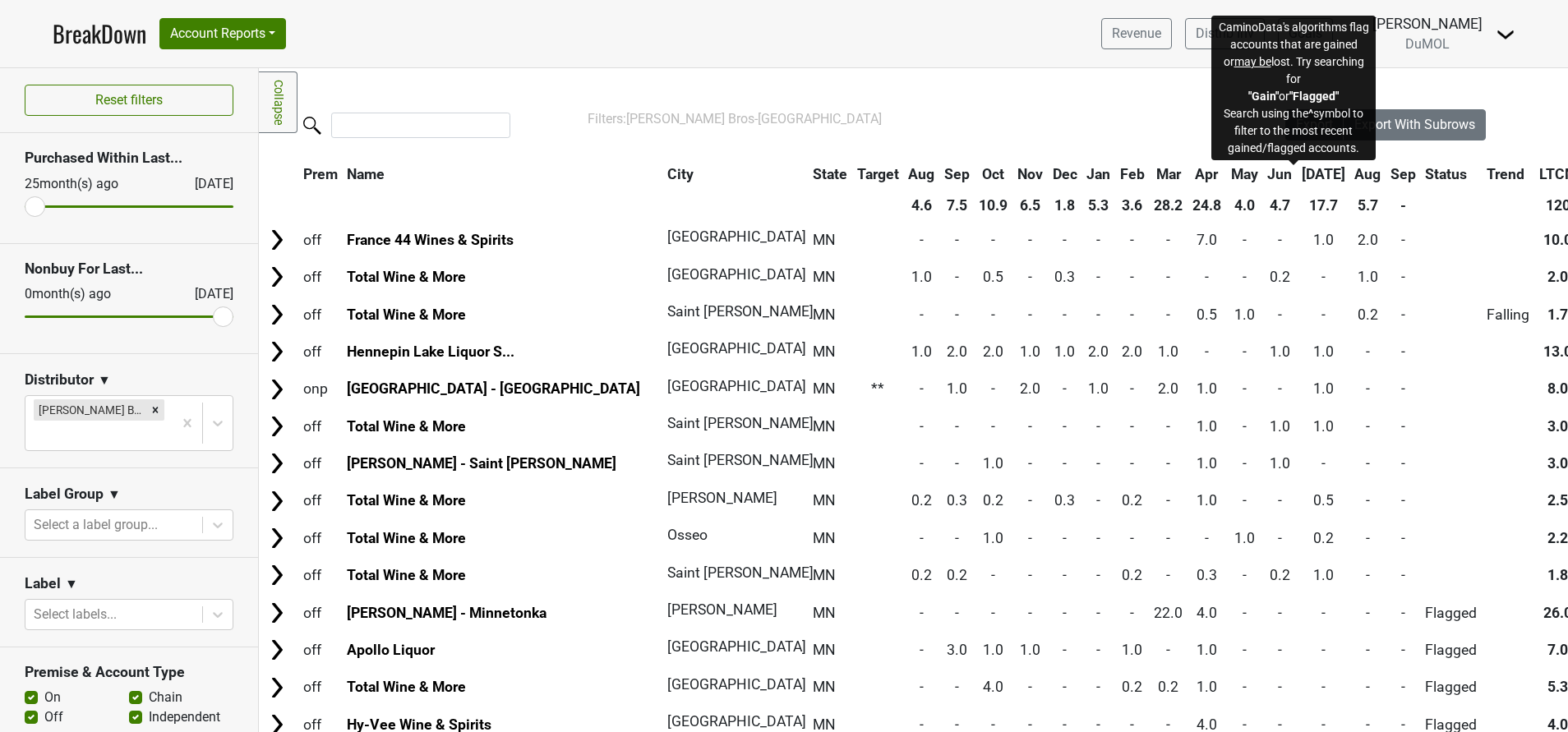
click at [1425, 174] on span "Status" at bounding box center [1446, 174] width 42 height 17
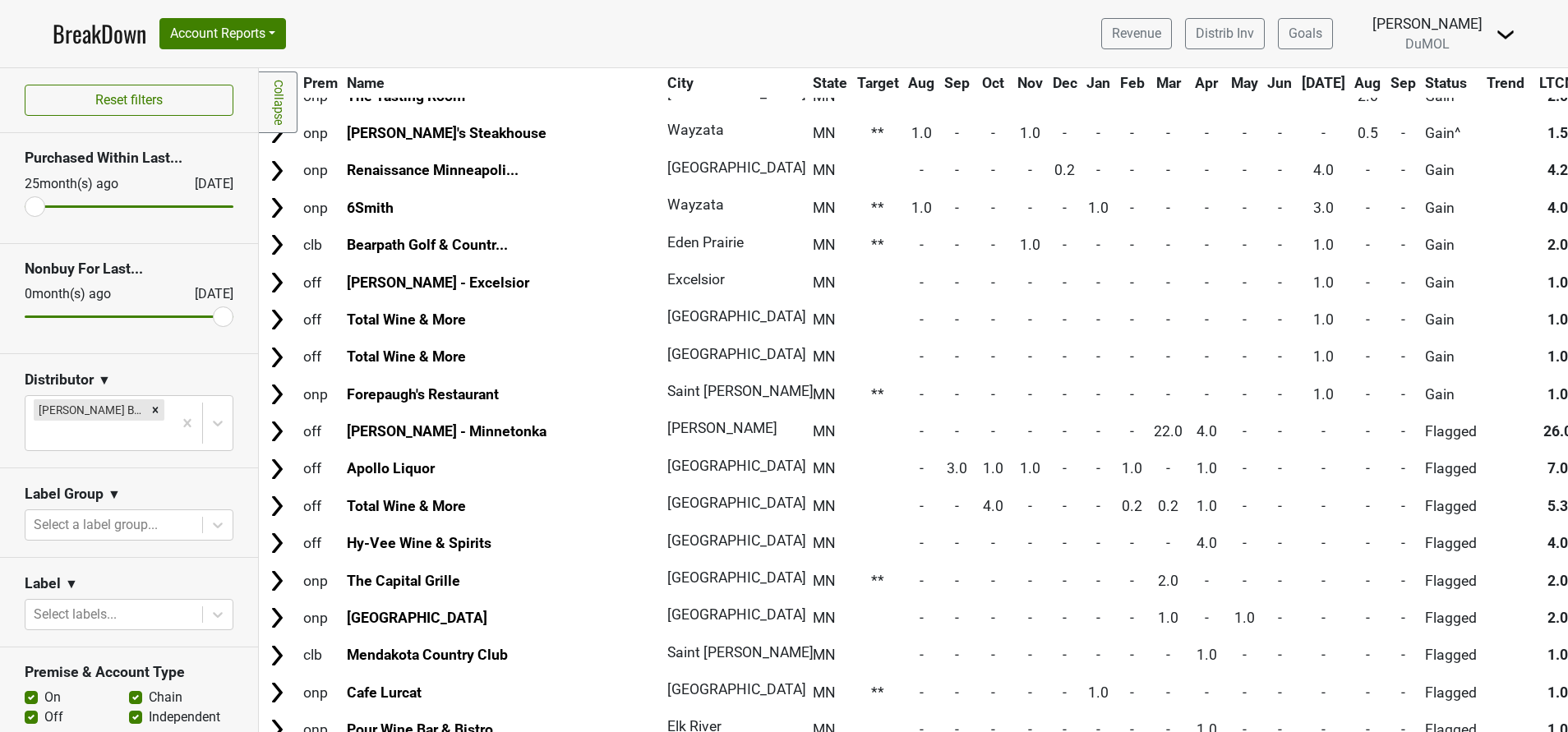
scroll to position [631, 0]
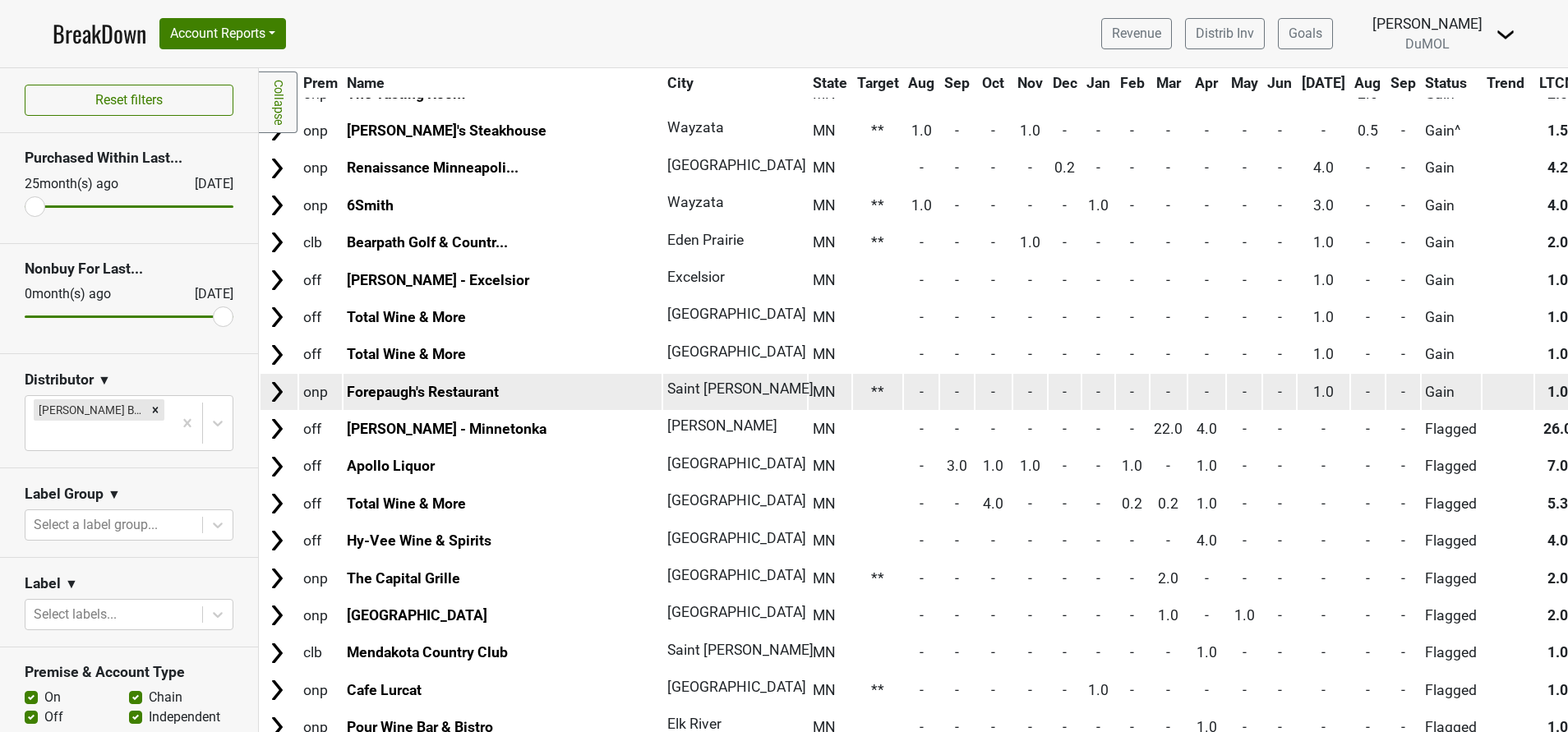
click at [272, 389] on img at bounding box center [276, 391] width 24 height 24
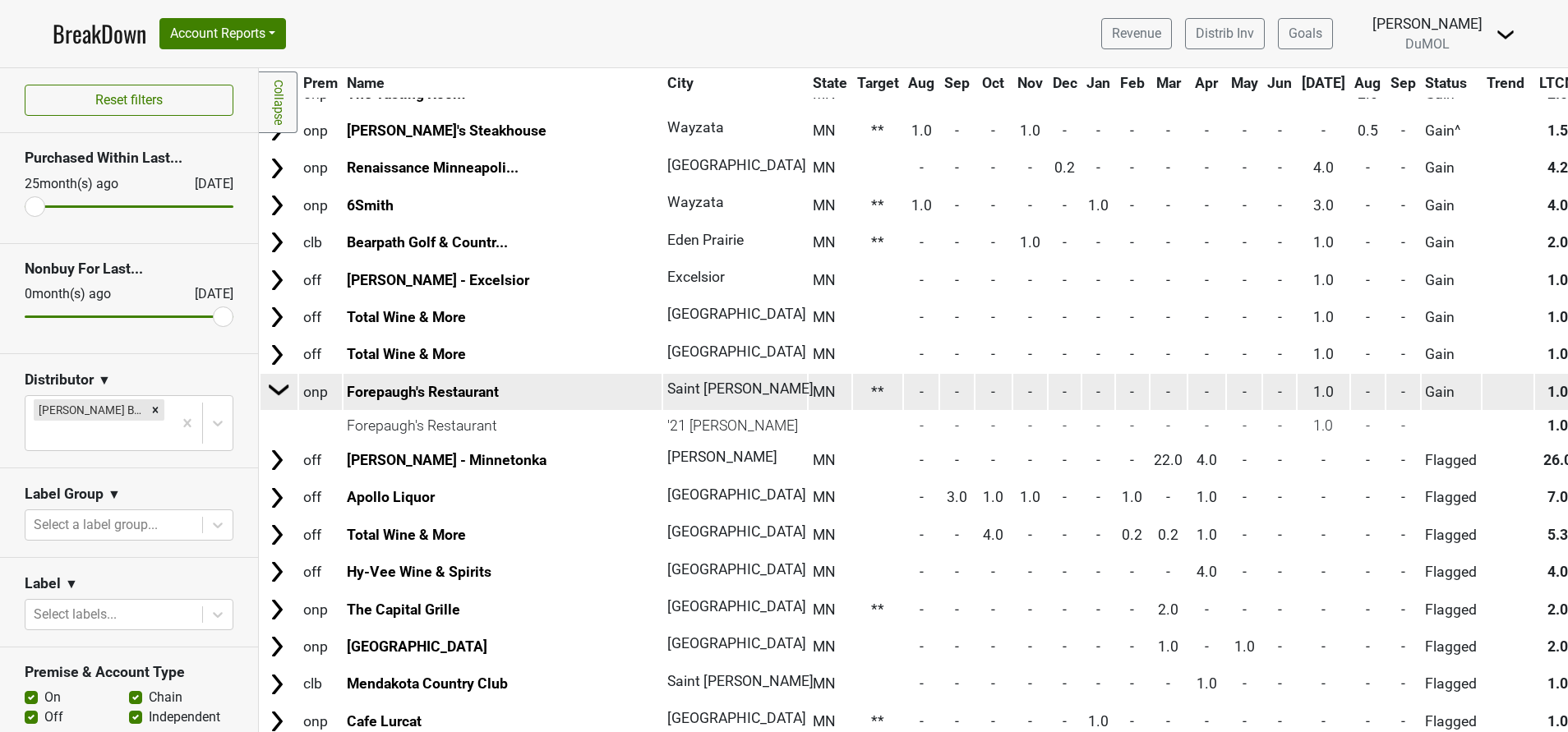
click at [269, 386] on img at bounding box center [279, 389] width 24 height 24
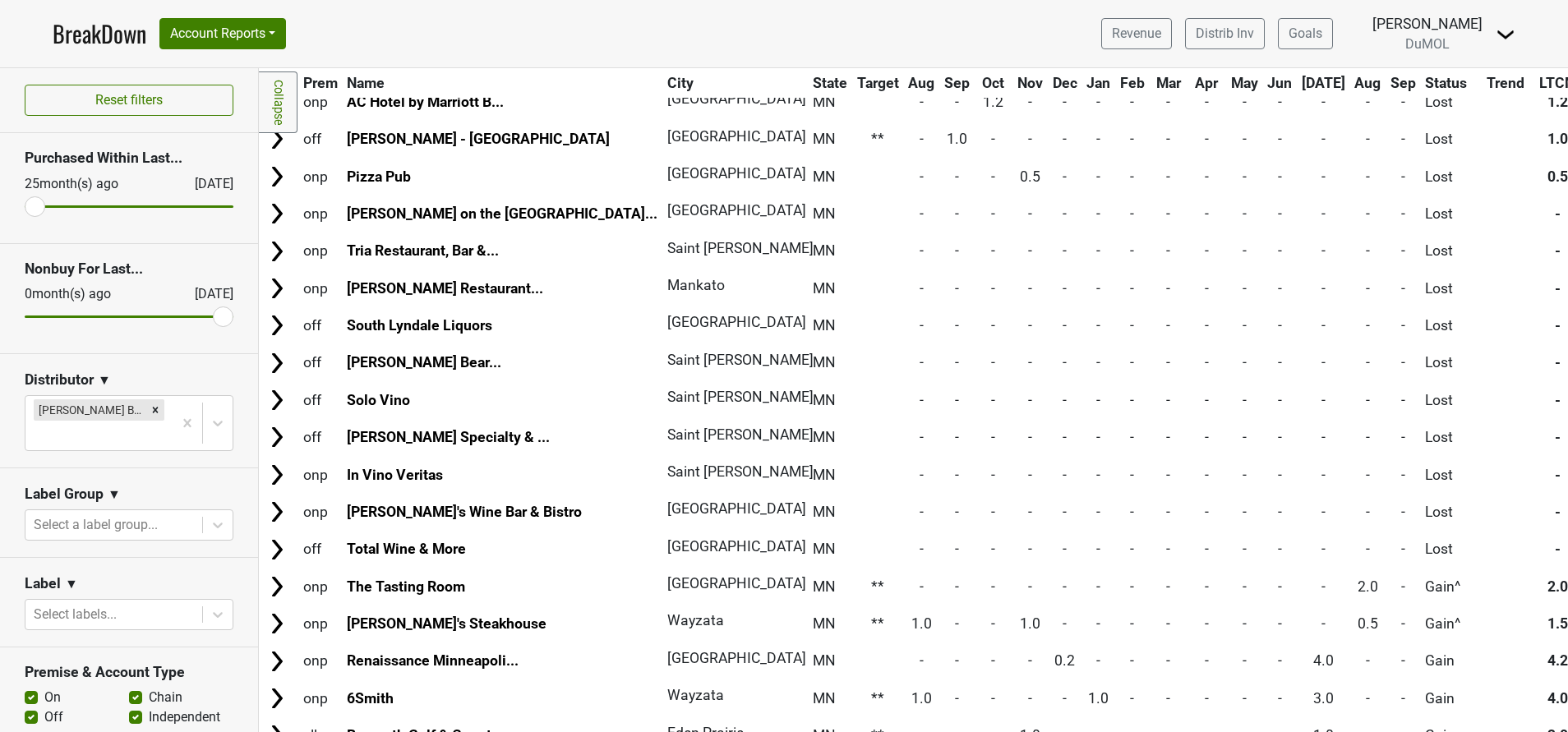
scroll to position [0, 0]
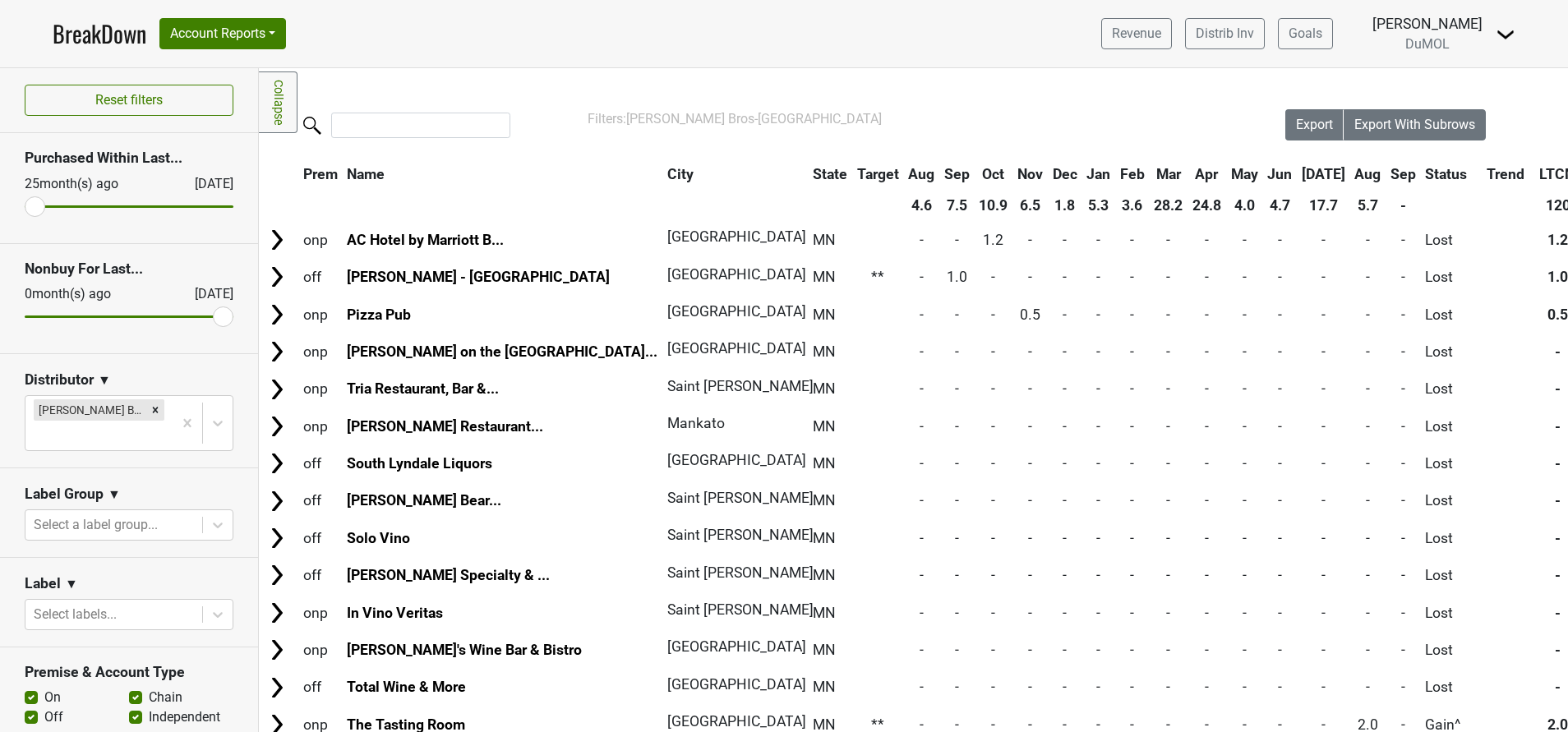
click at [118, 28] on link "BreakDown" at bounding box center [100, 33] width 94 height 34
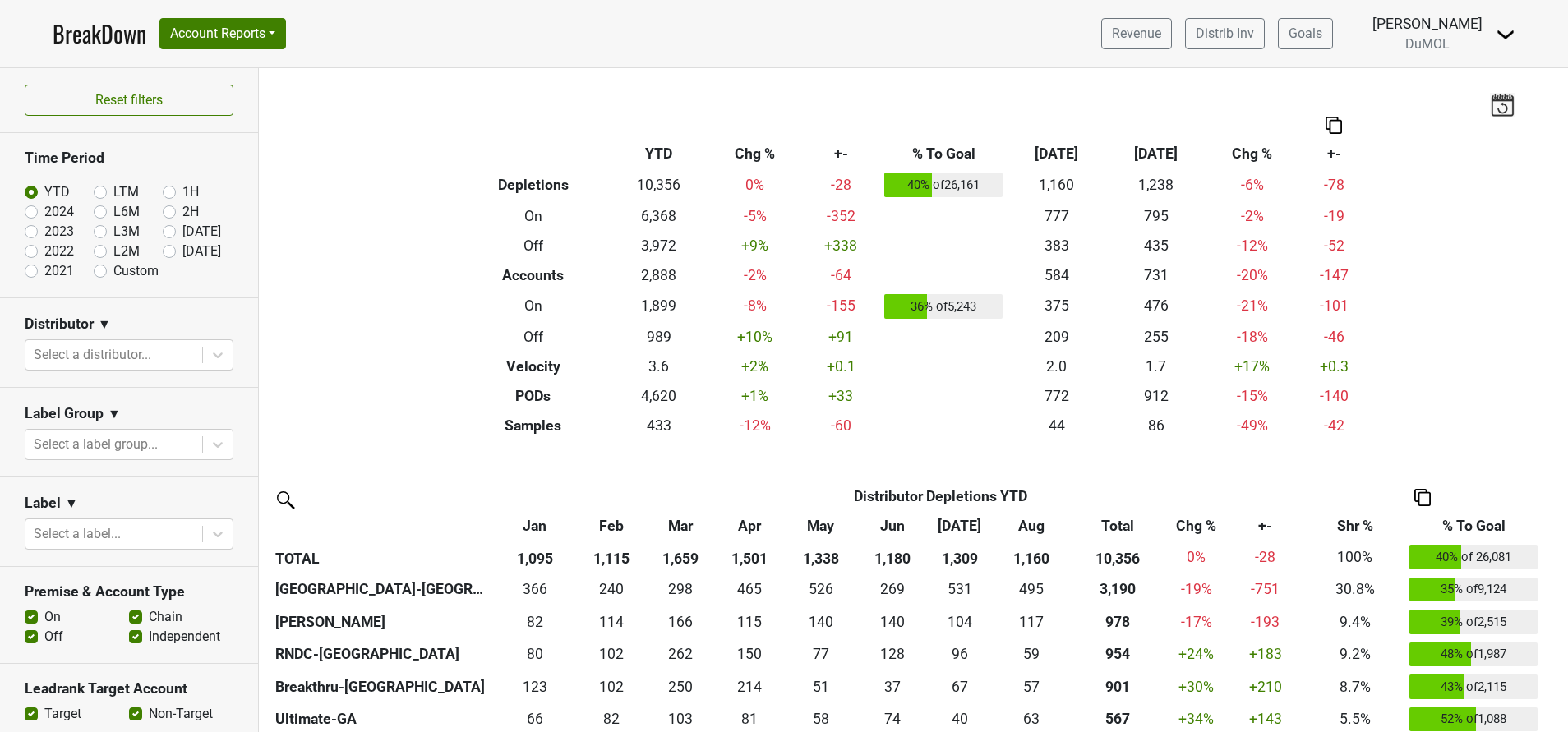
click at [182, 253] on label "[DATE]" at bounding box center [201, 252] width 38 height 20
click at [162, 253] on input "[DATE]" at bounding box center [195, 250] width 66 height 17
radio input "true"
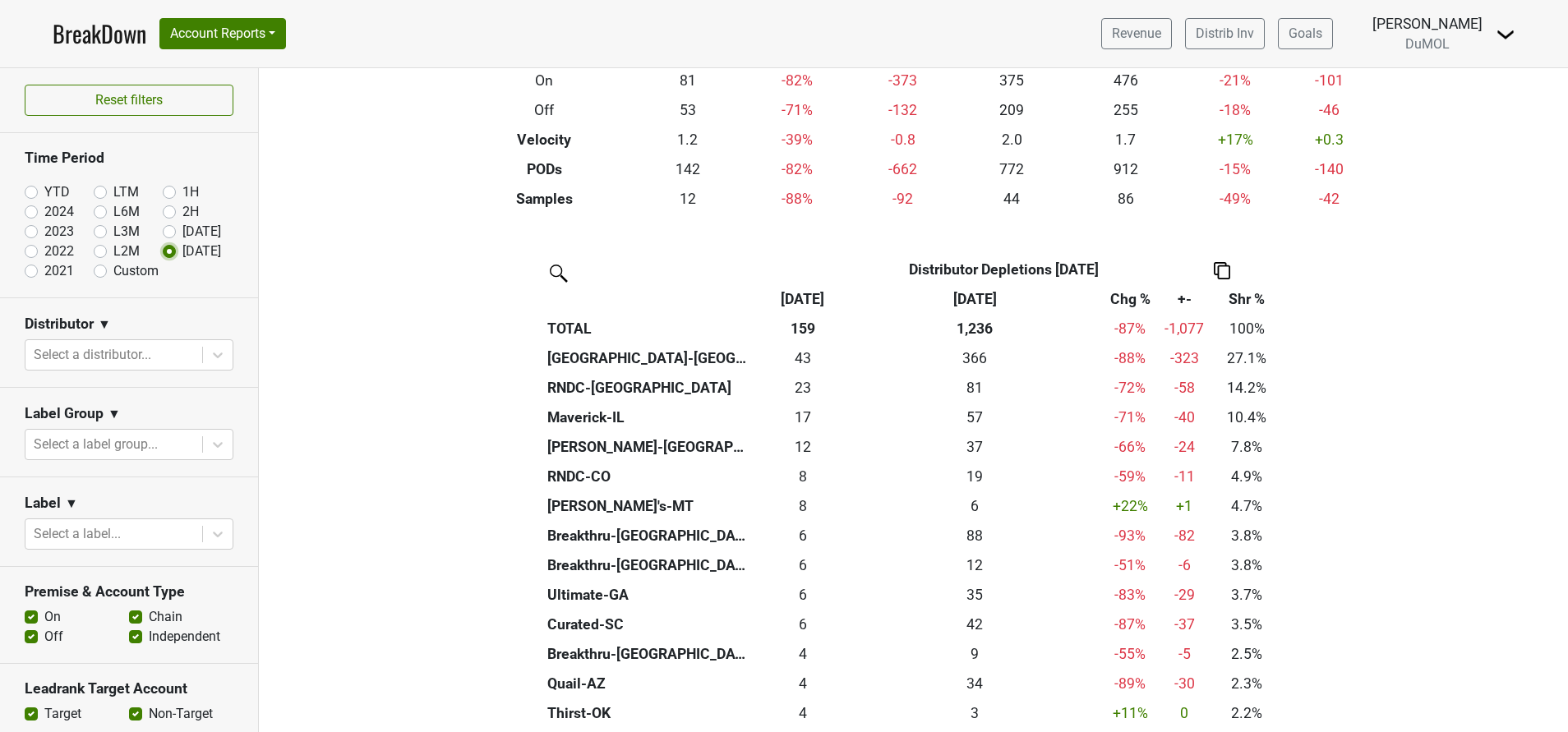
scroll to position [237, 0]
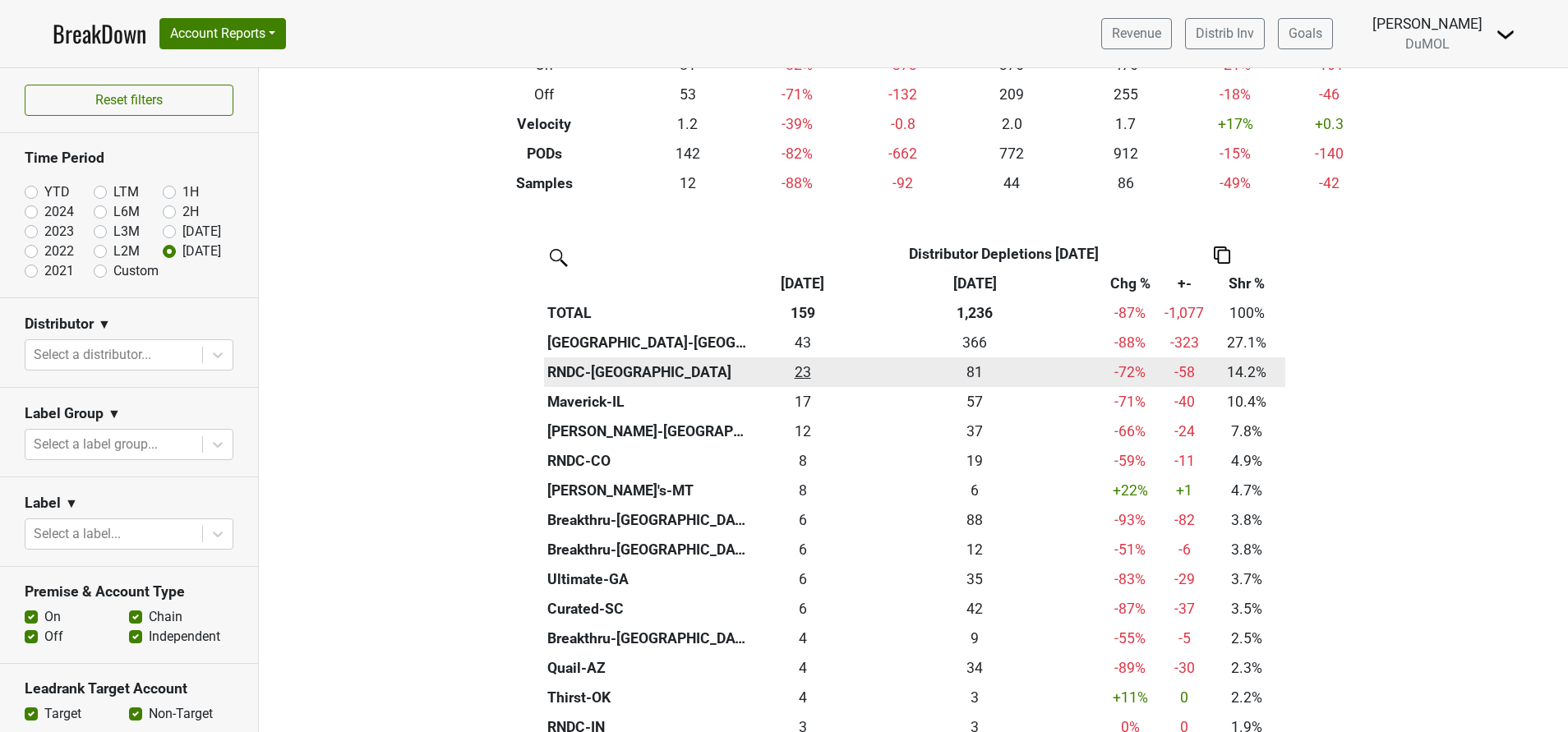
click at [790, 373] on div "22.5 23" at bounding box center [802, 372] width 84 height 22
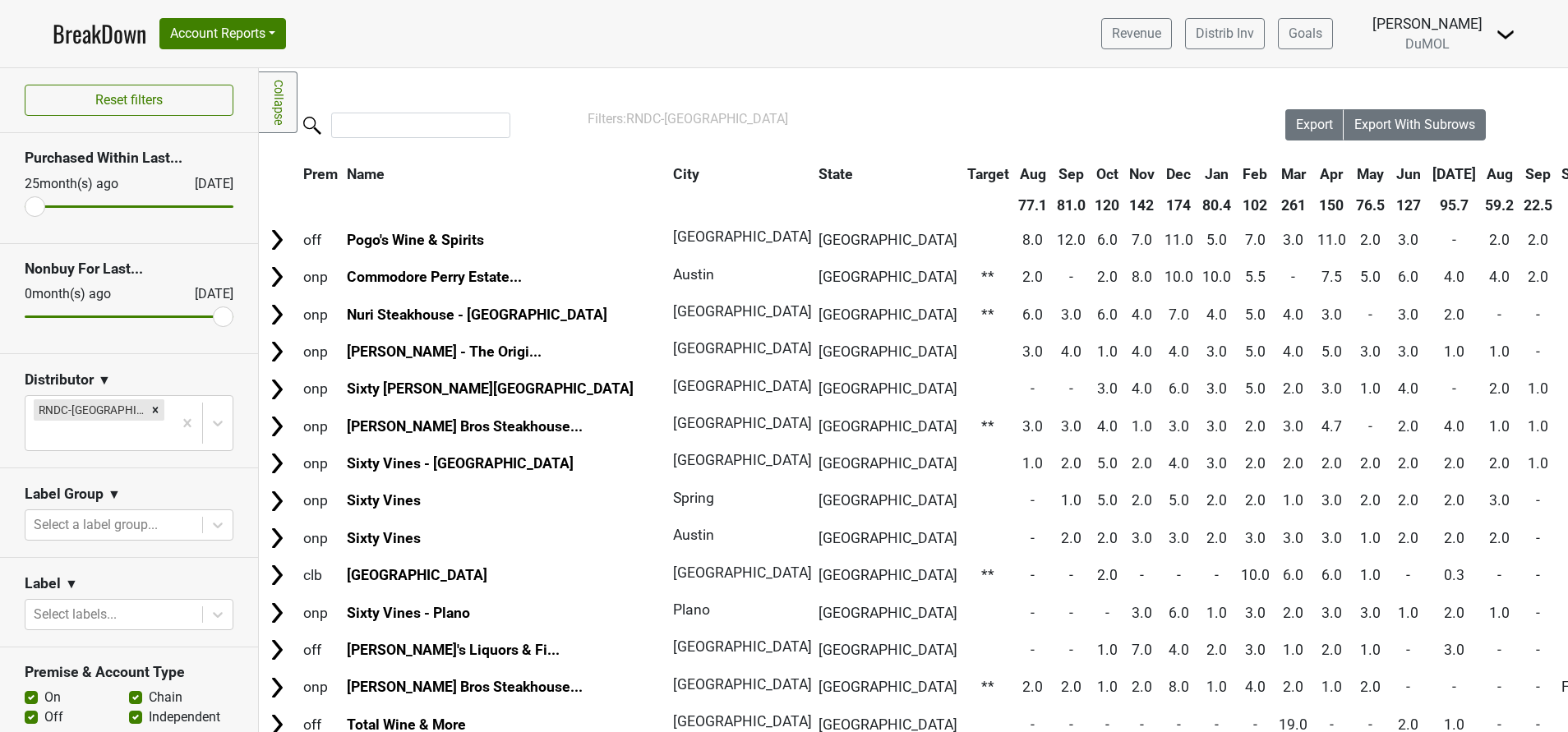
click at [1519, 177] on th "Sep" at bounding box center [1538, 174] width 37 height 29
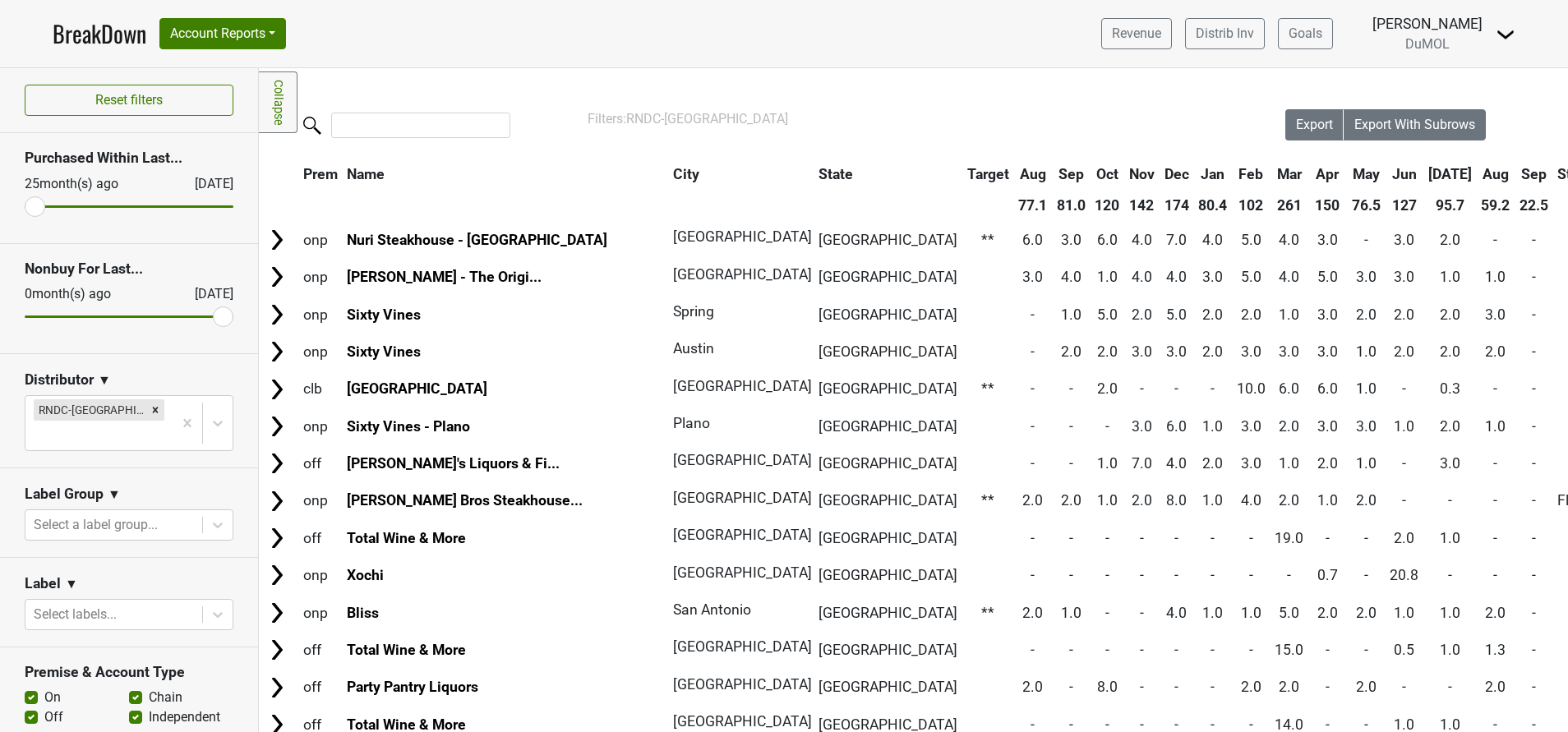
click at [1515, 177] on th "Sep" at bounding box center [1534, 174] width 37 height 29
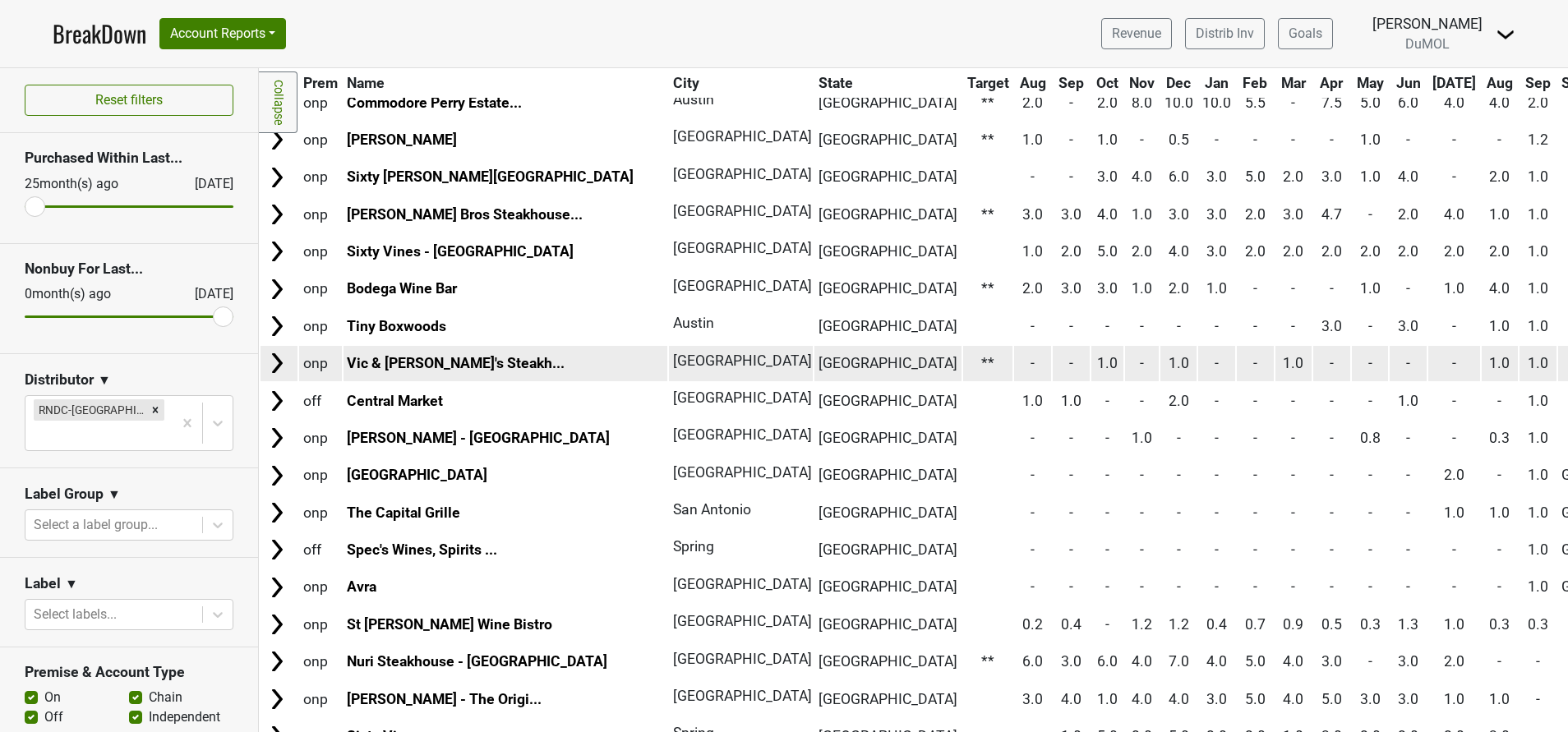
scroll to position [216, 0]
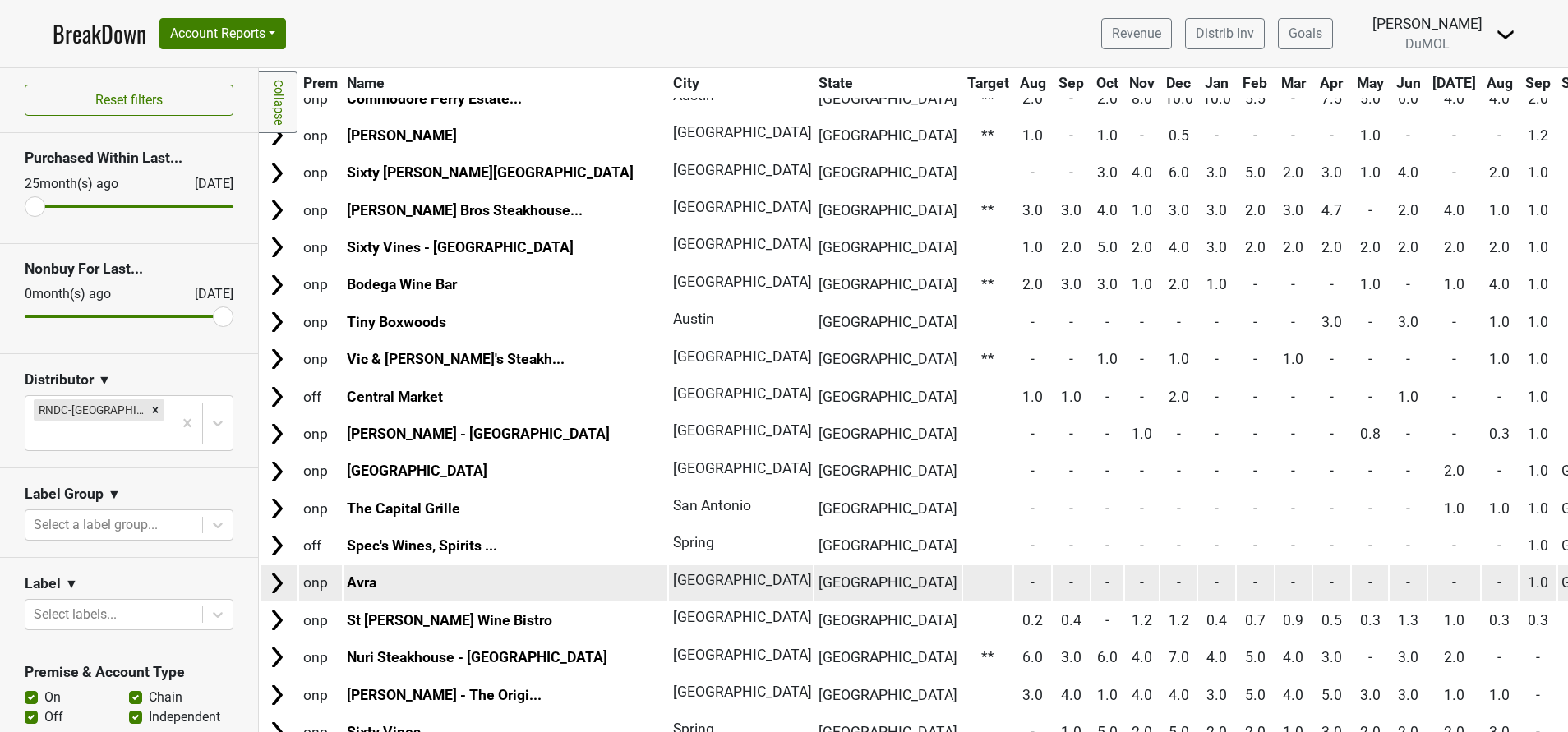
click at [276, 579] on img at bounding box center [276, 582] width 24 height 24
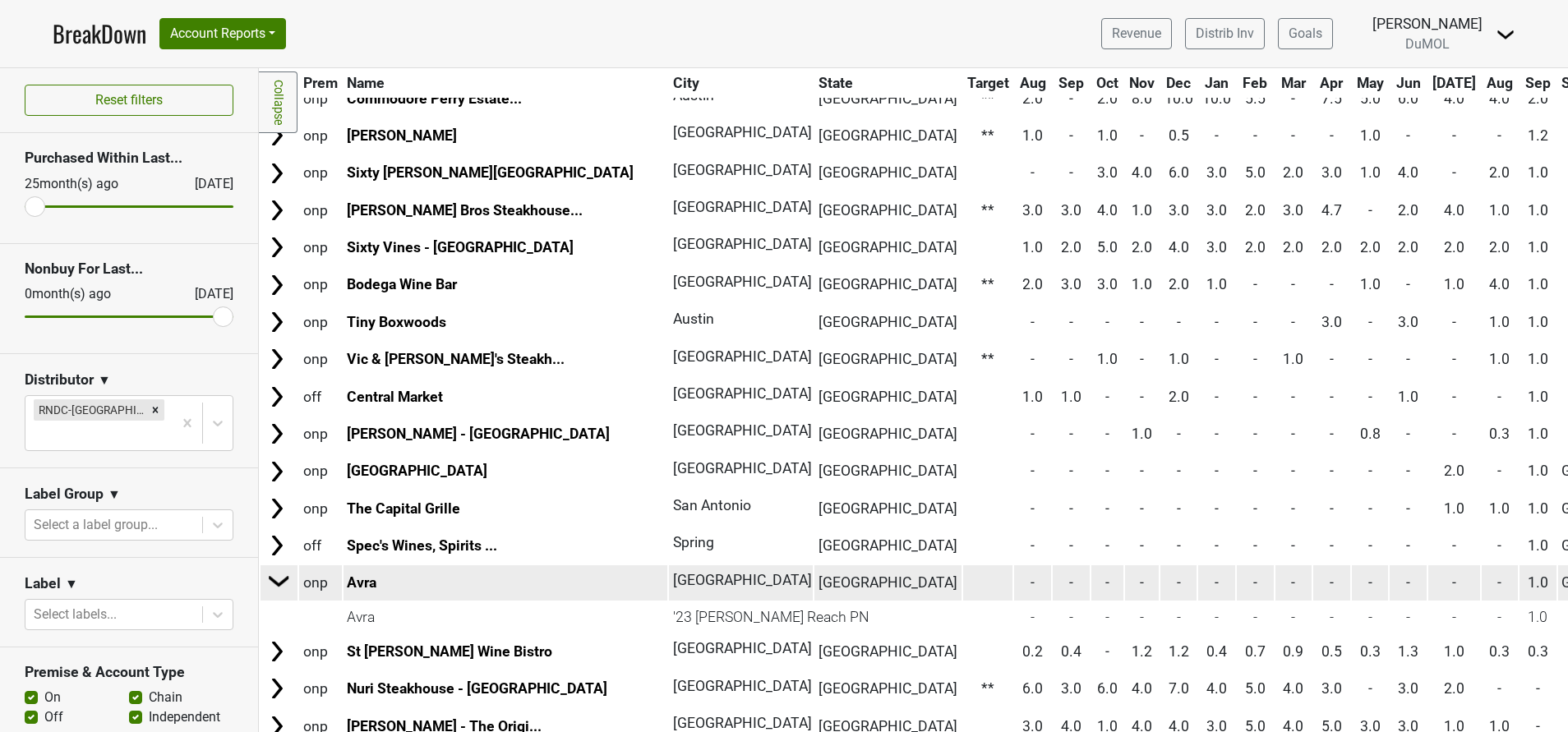
click at [276, 579] on img at bounding box center [279, 580] width 24 height 24
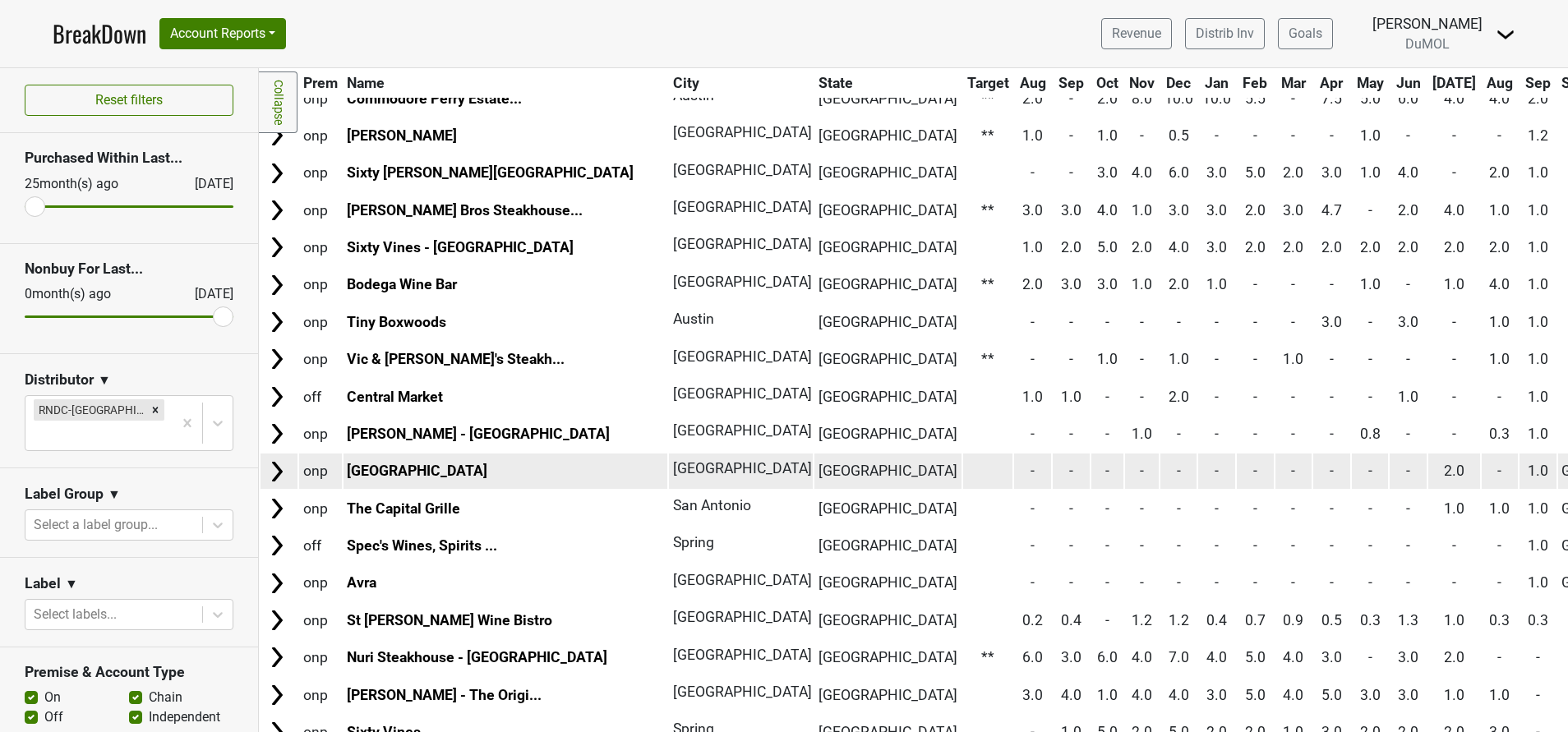
click at [274, 474] on img at bounding box center [276, 471] width 24 height 24
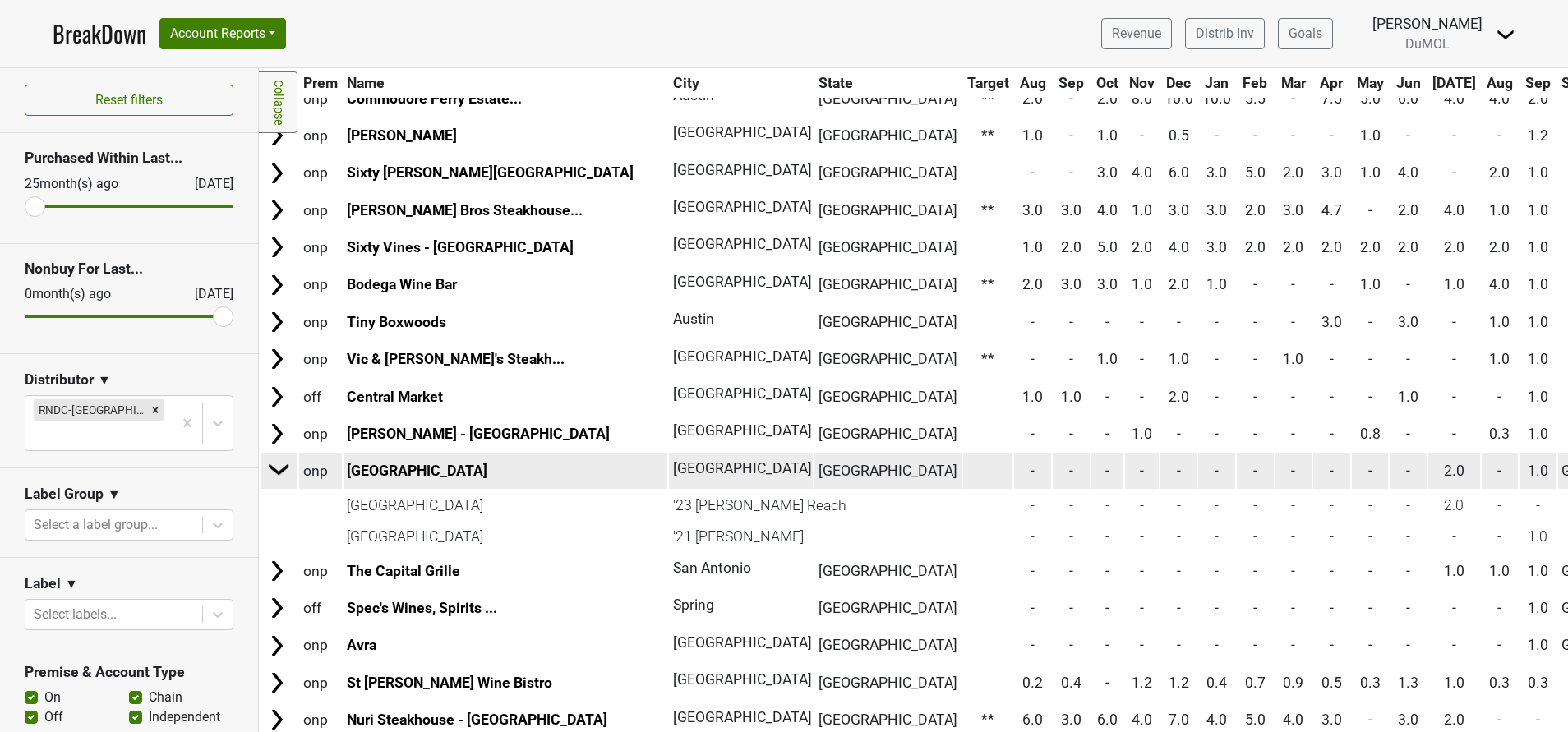
click at [274, 474] on img at bounding box center [279, 469] width 24 height 24
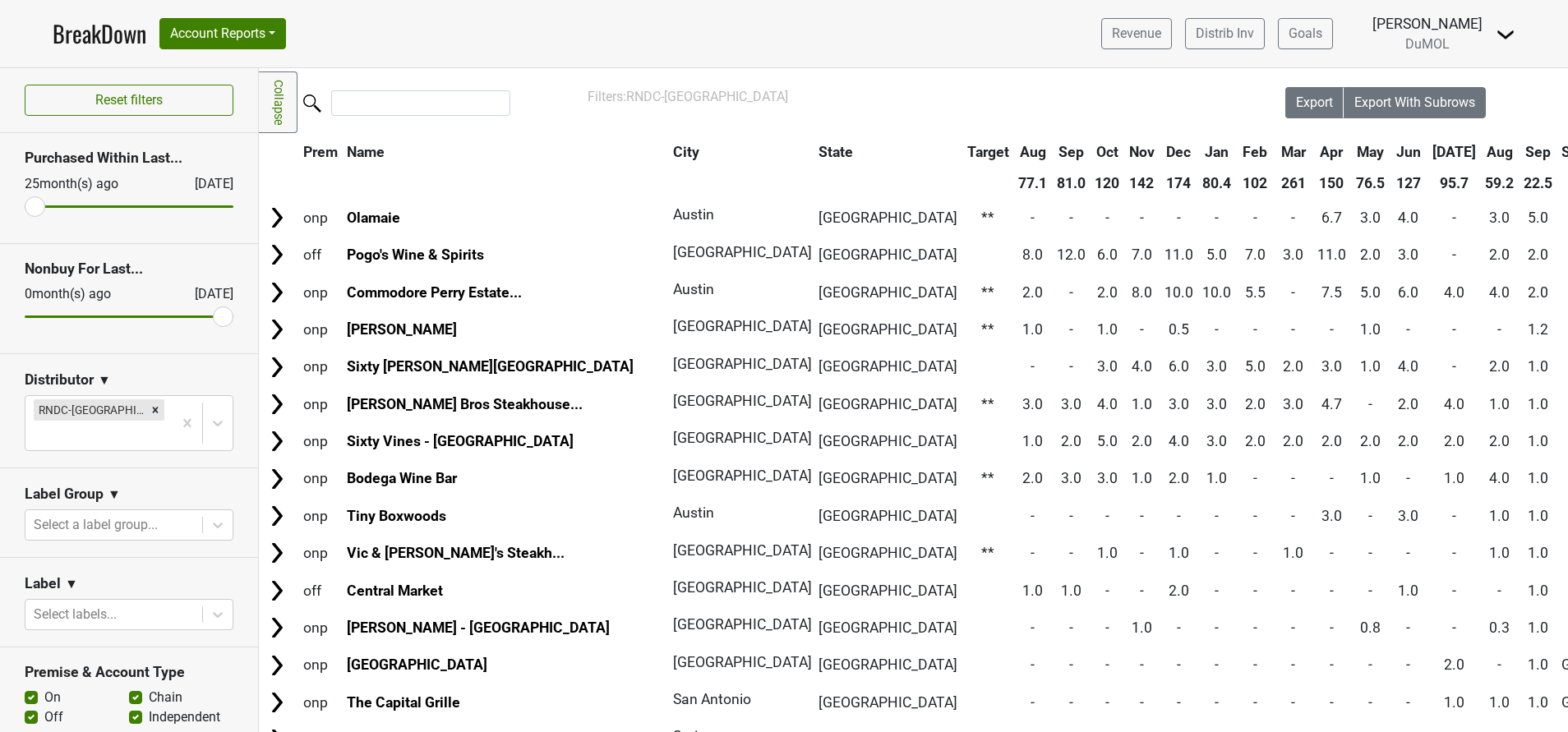
scroll to position [0, 0]
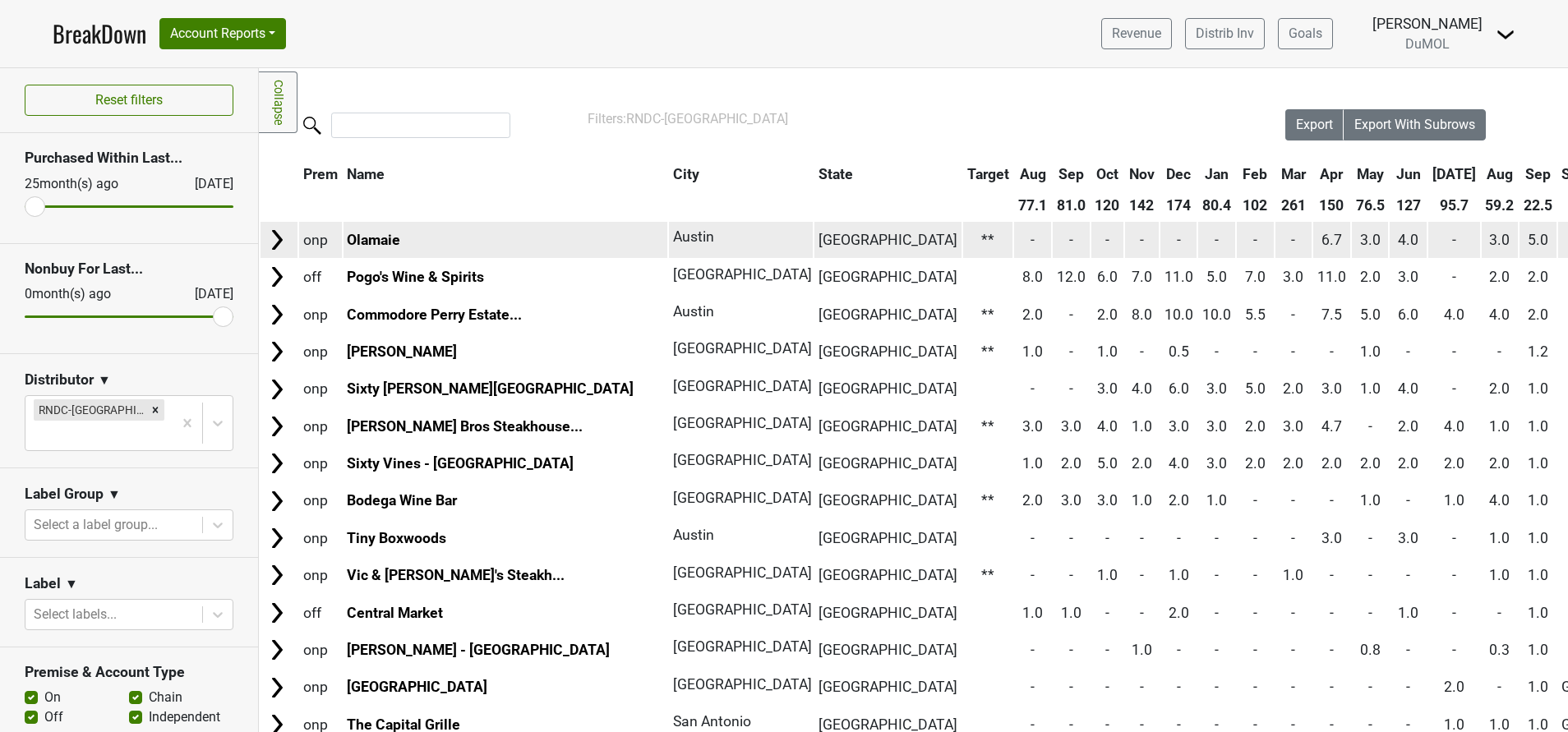
click at [275, 234] on img at bounding box center [276, 240] width 24 height 24
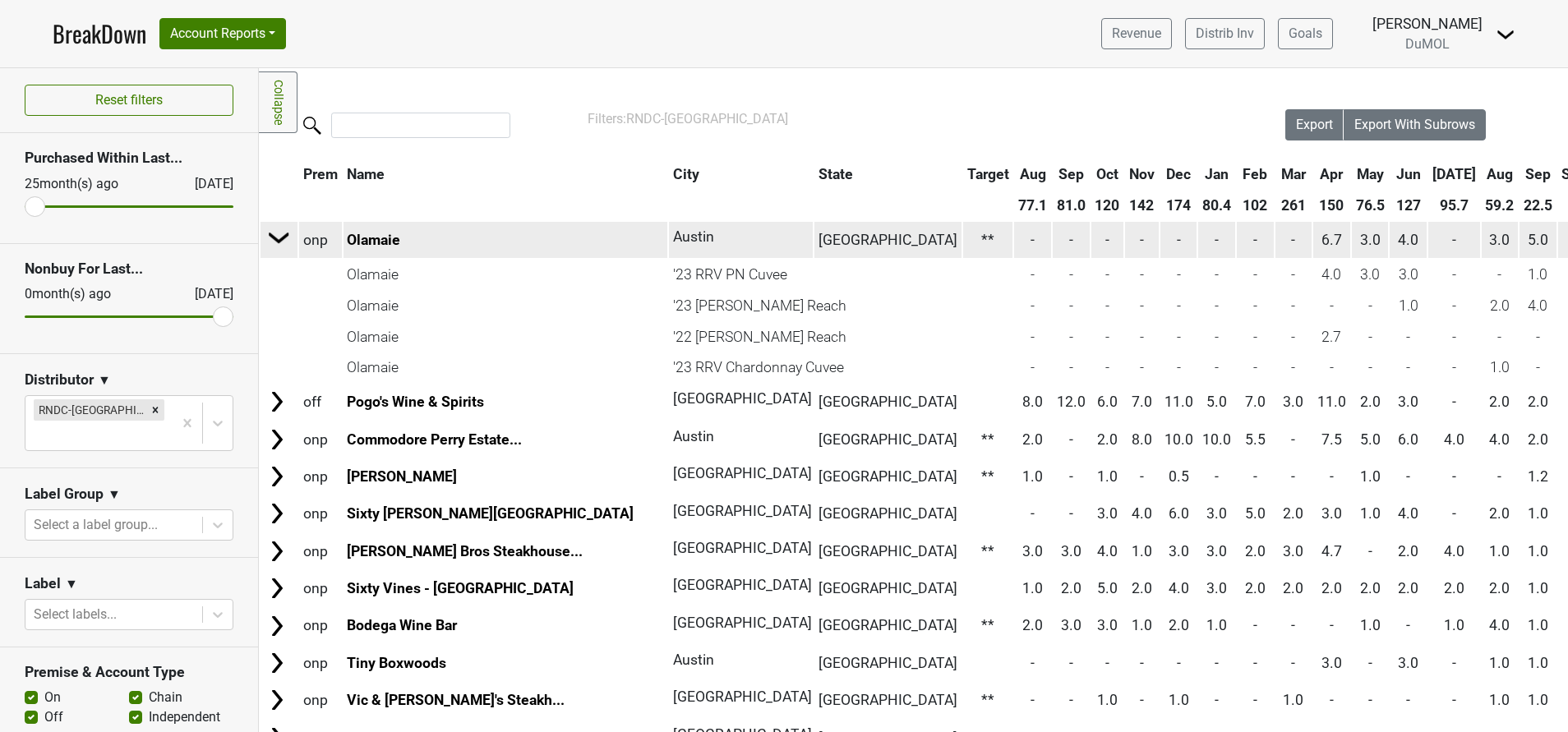
click at [275, 234] on img at bounding box center [279, 237] width 24 height 24
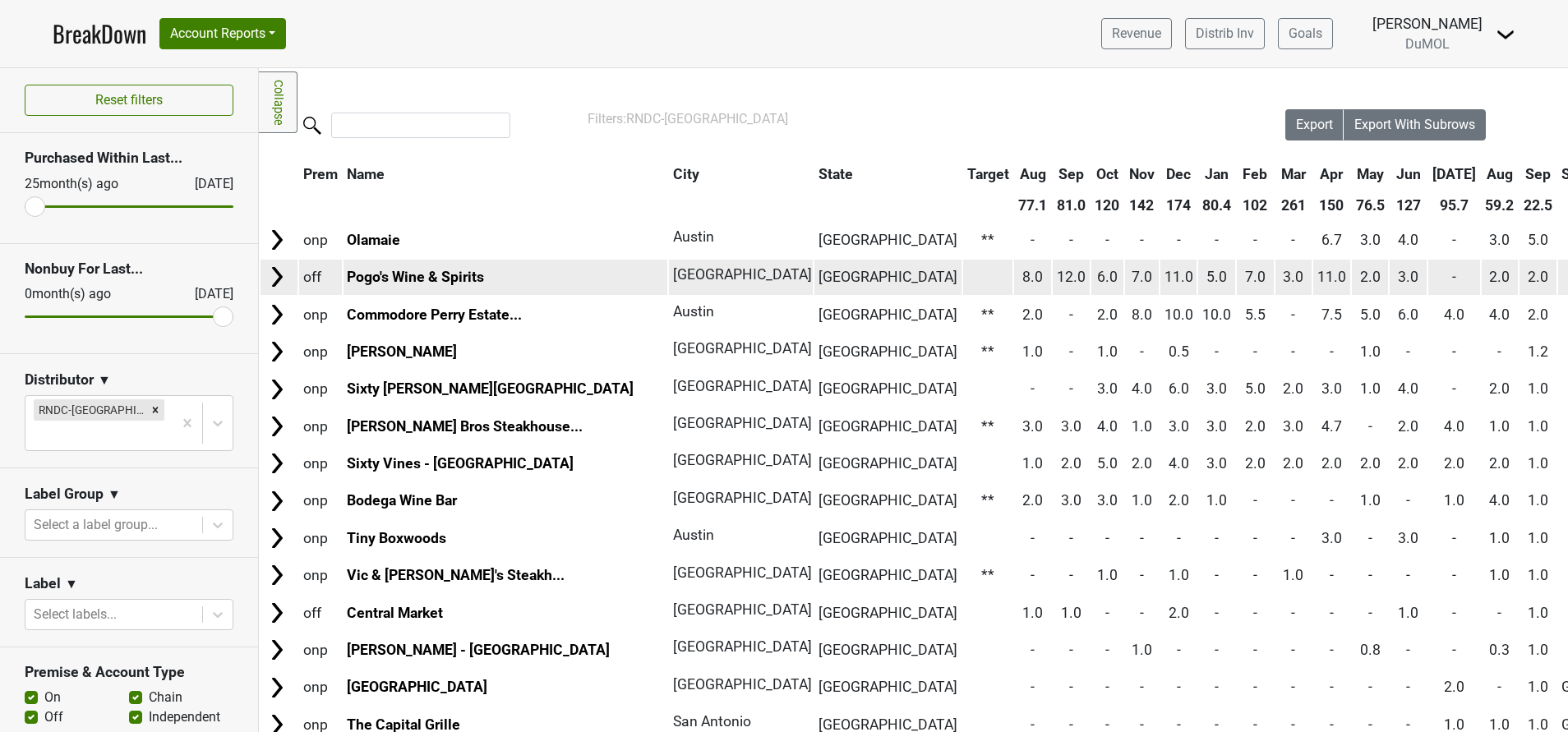
click at [274, 276] on img at bounding box center [276, 276] width 24 height 24
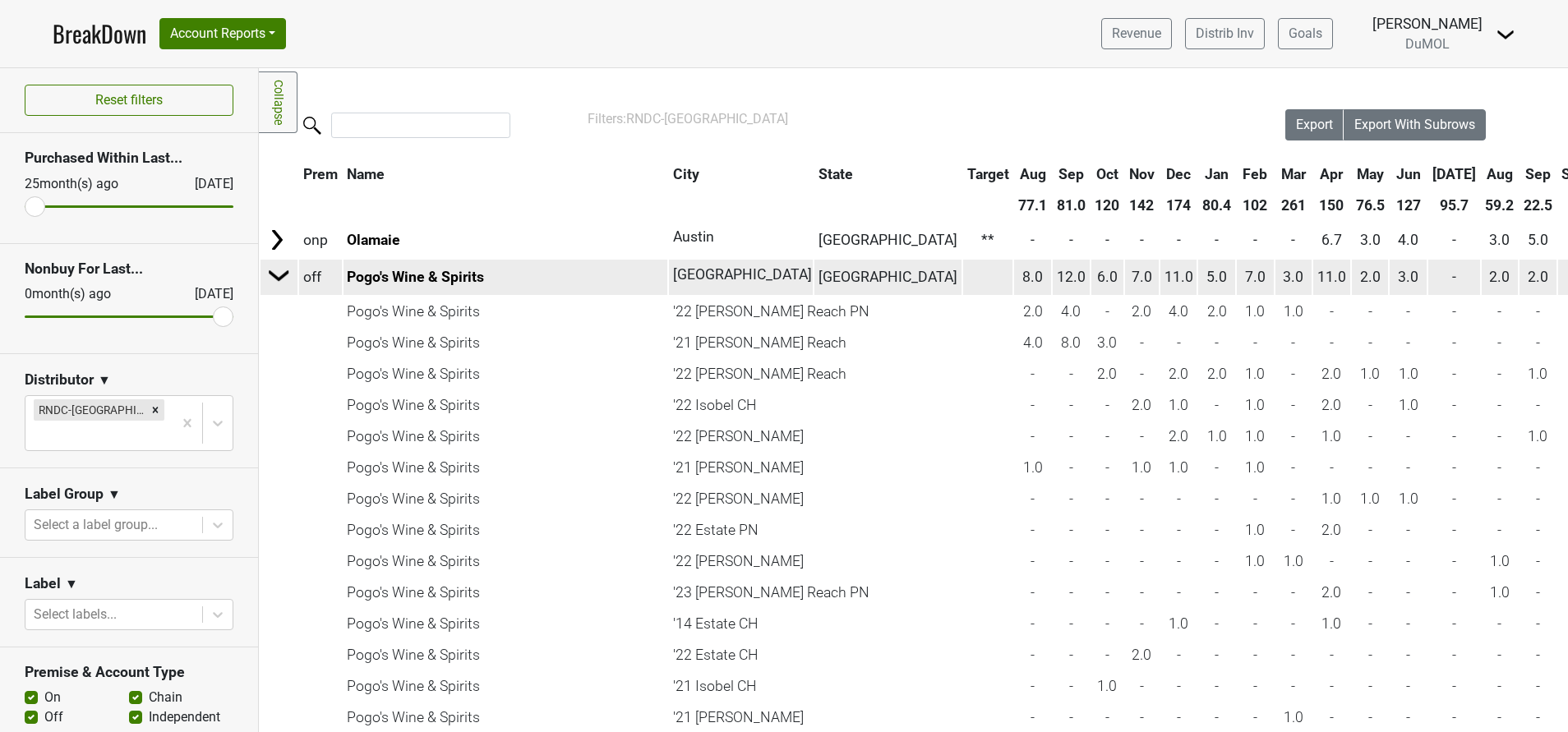
click at [277, 277] on img at bounding box center [279, 275] width 24 height 24
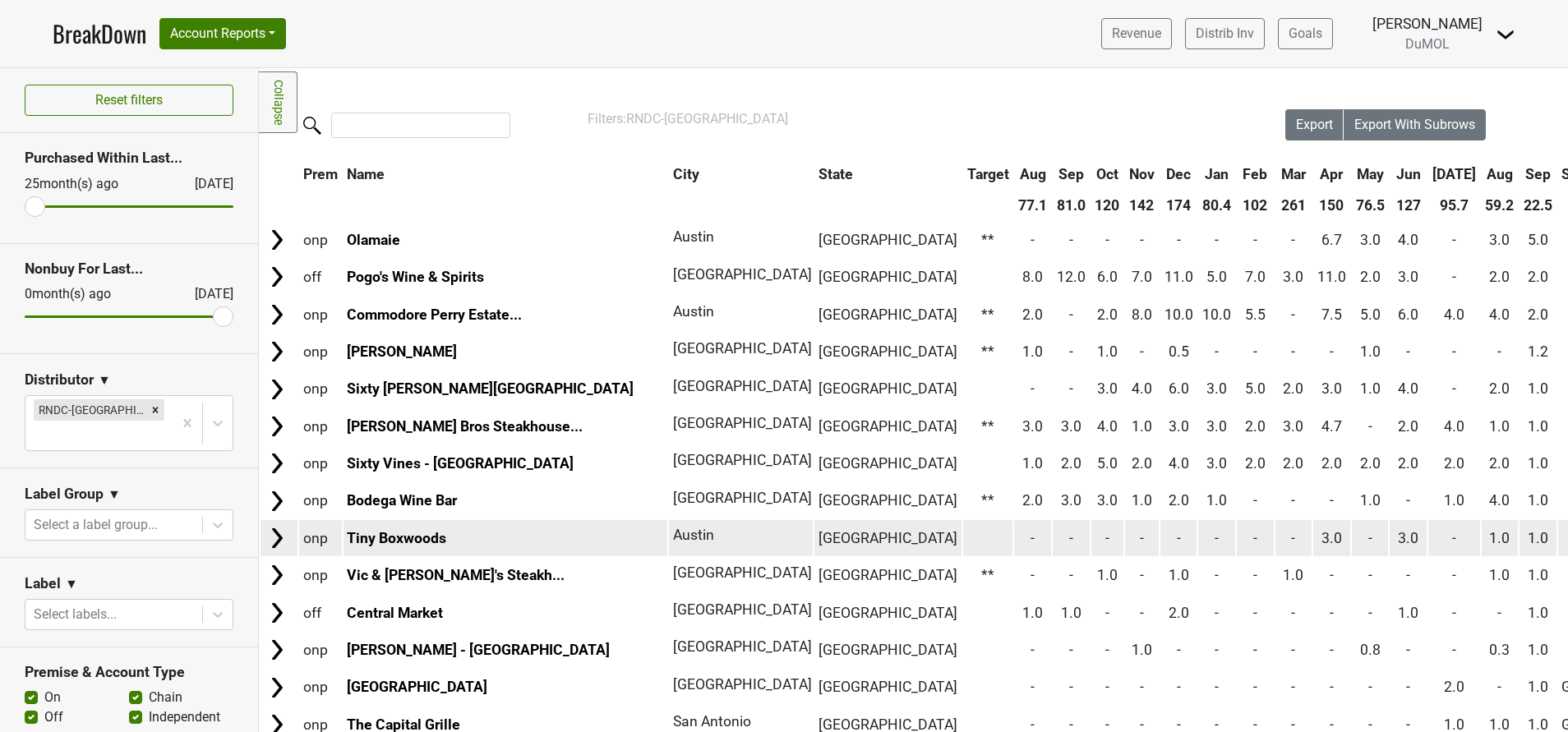
click at [271, 539] on img at bounding box center [276, 537] width 24 height 24
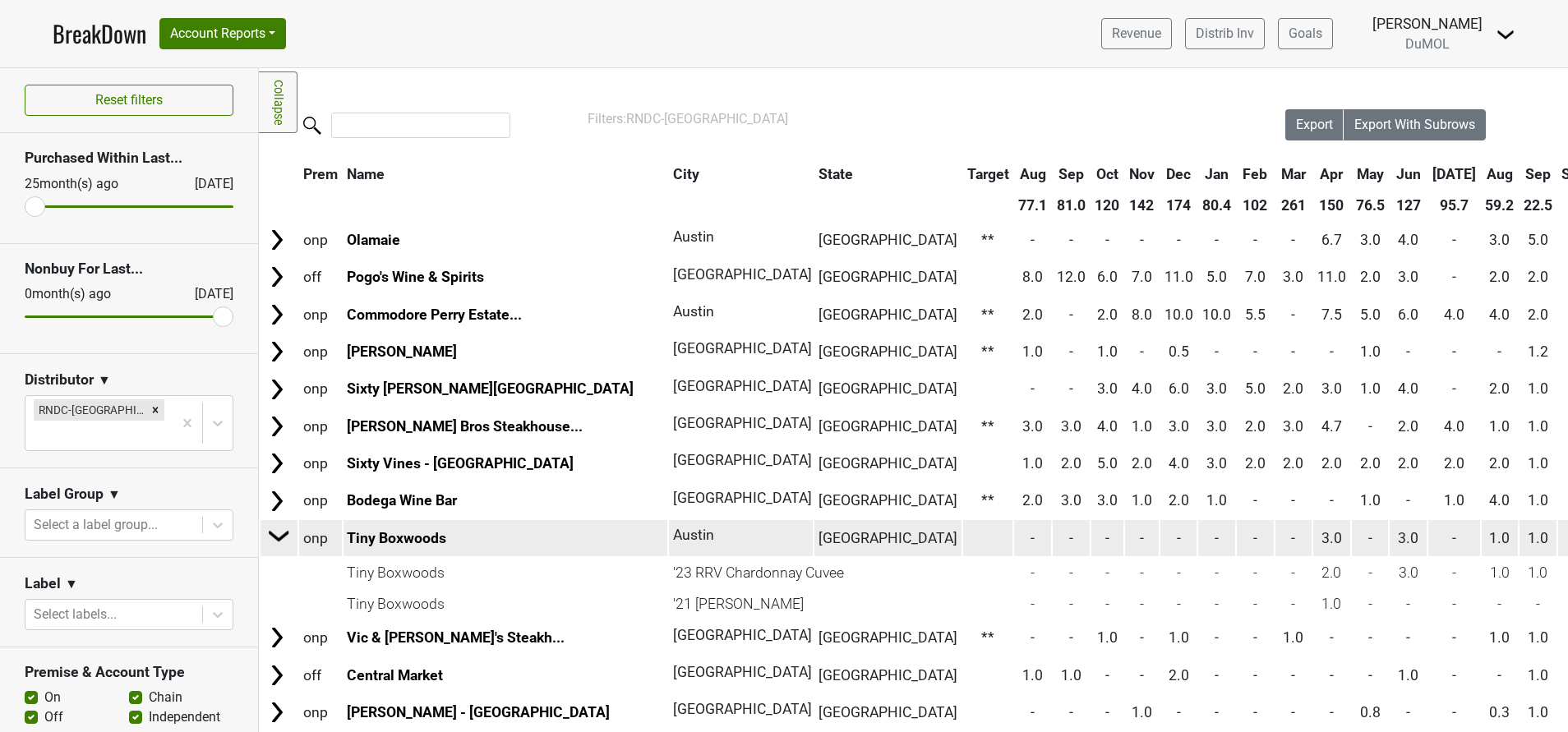
click at [271, 539] on img at bounding box center [279, 535] width 24 height 24
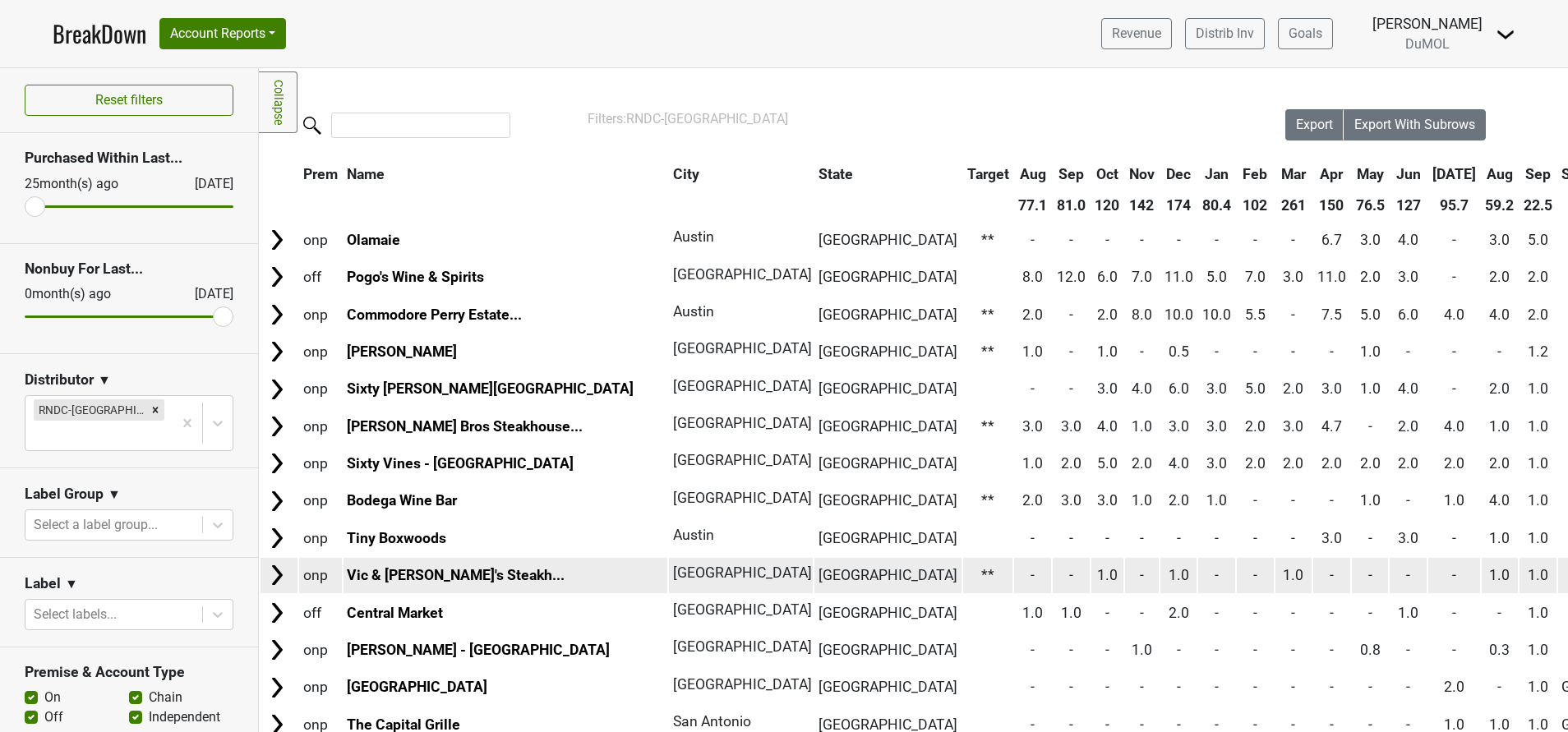
click at [274, 579] on img at bounding box center [276, 574] width 24 height 24
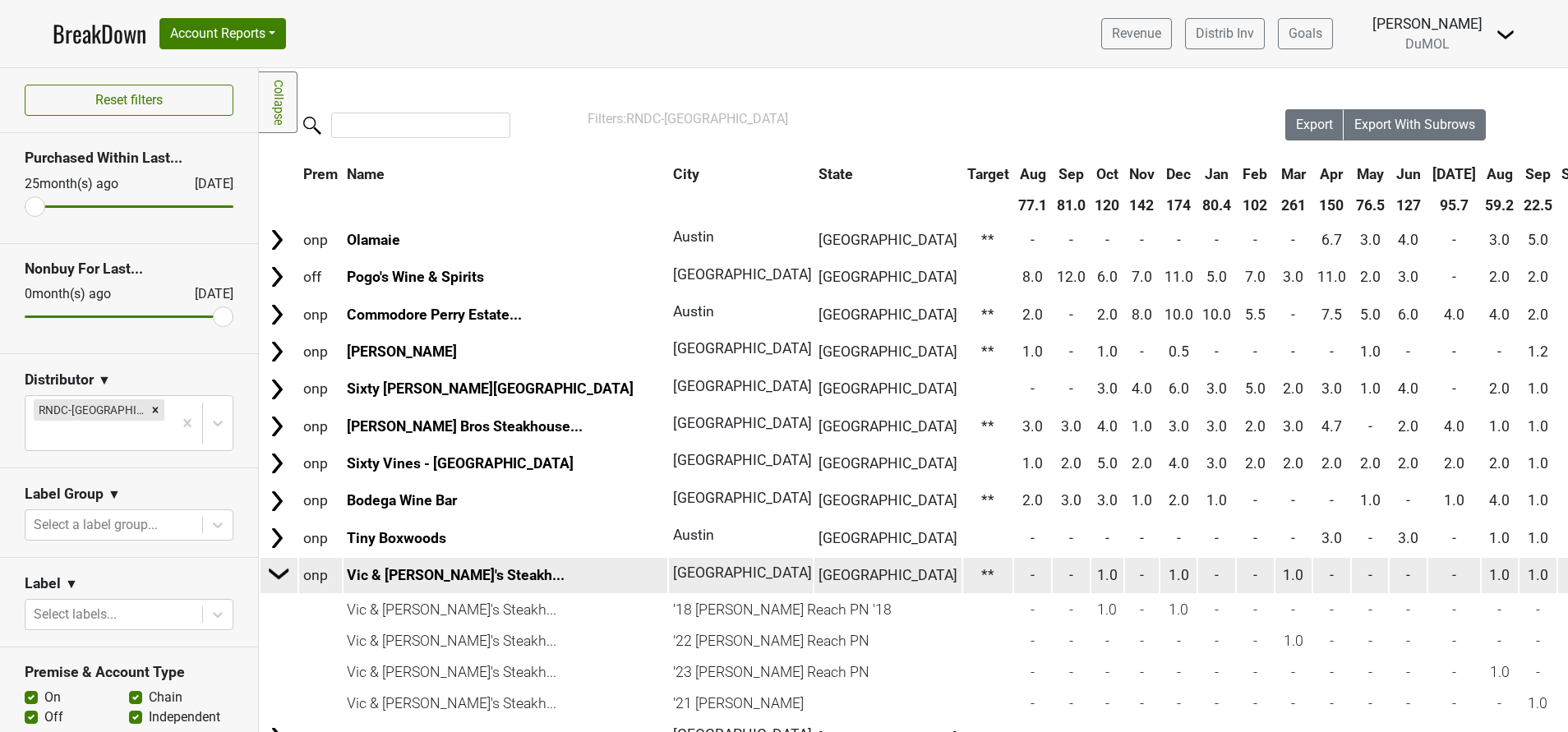
click at [274, 579] on img at bounding box center [279, 572] width 24 height 24
